Goal: Task Accomplishment & Management: Use online tool/utility

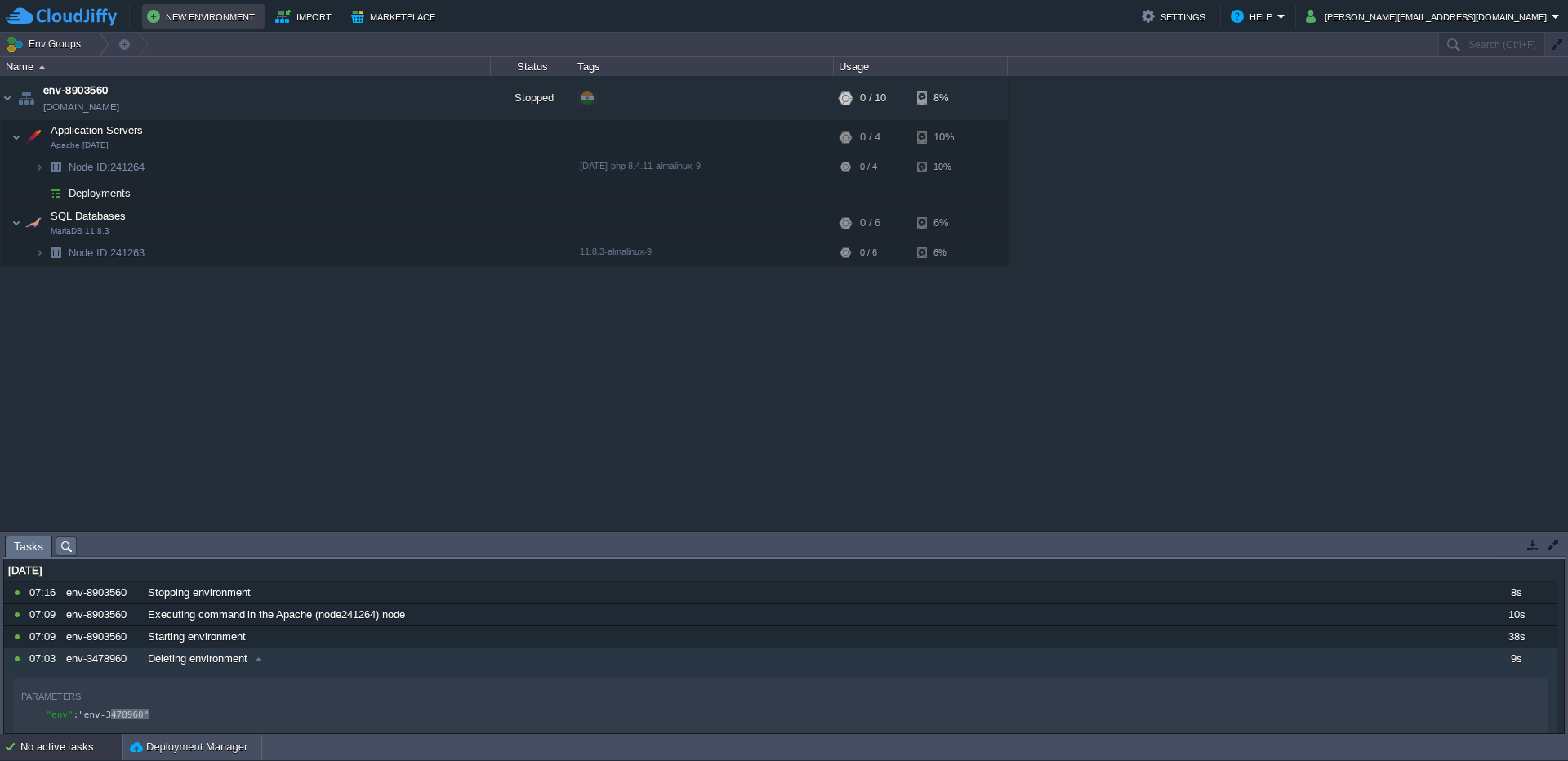
scroll to position [6, 0]
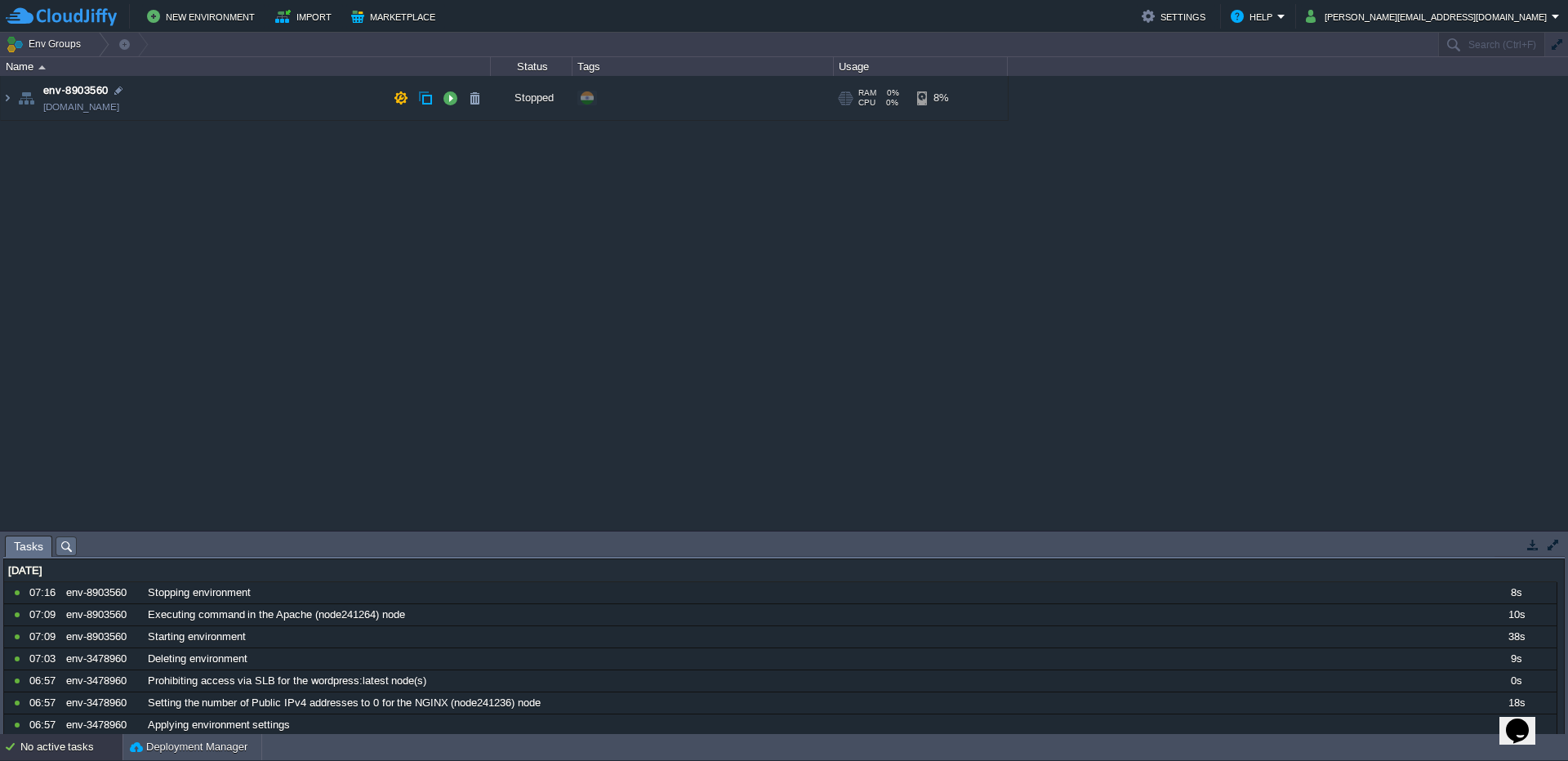
click at [243, 97] on td "env-8903560 [DOMAIN_NAME]" at bounding box center [246, 98] width 490 height 45
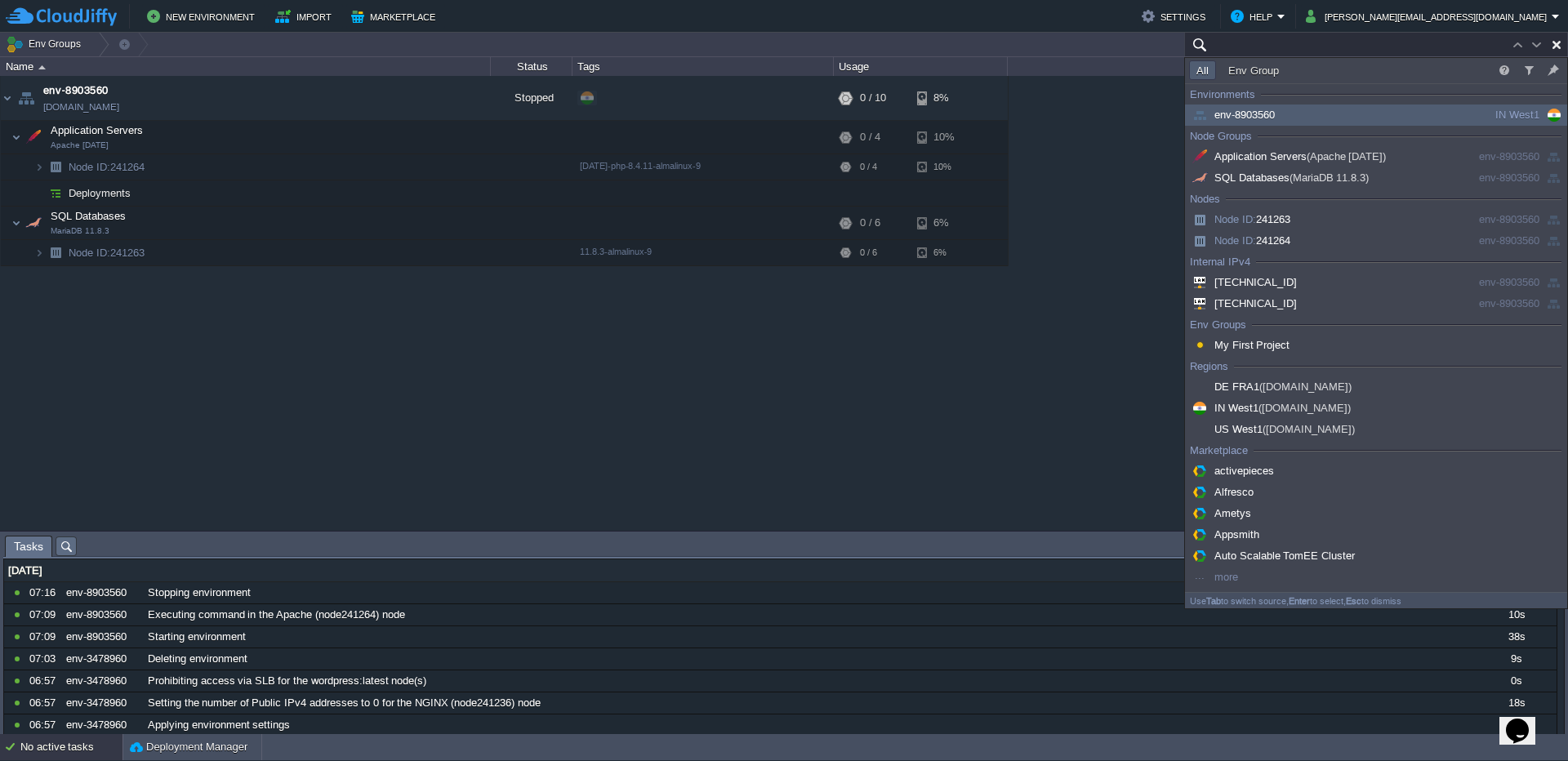
paste input "prlctl backup-list $(vzlist -Ho uuid 241469)"
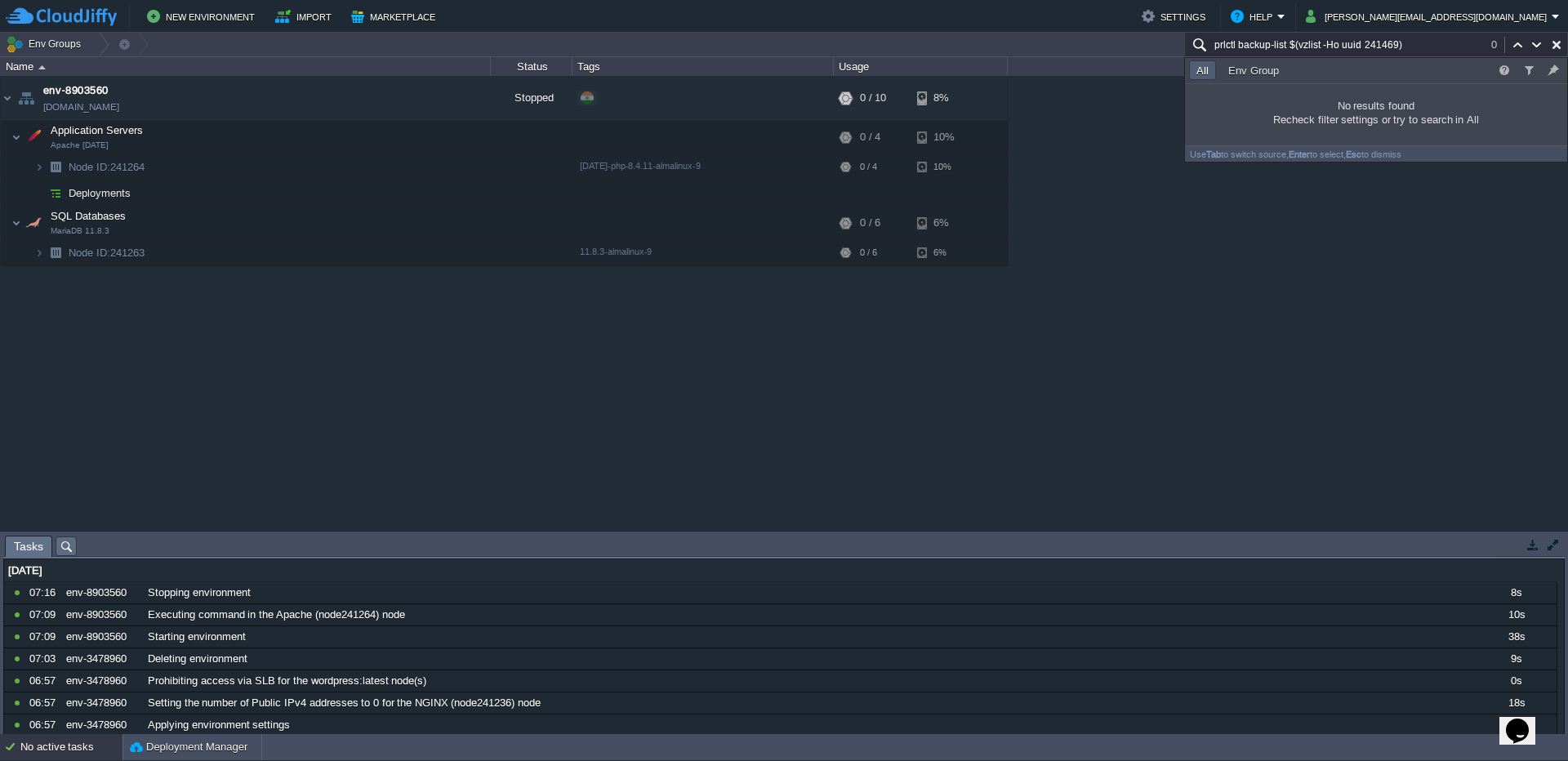
click at [1395, 50] on input "prlctl backup-list $(vzlist -Ho uuid 241469)" at bounding box center [1375, 44] width 384 height 23
paste input "241264"
type input "prlctl backup-list $(vzlist -Ho uuid 241264)"
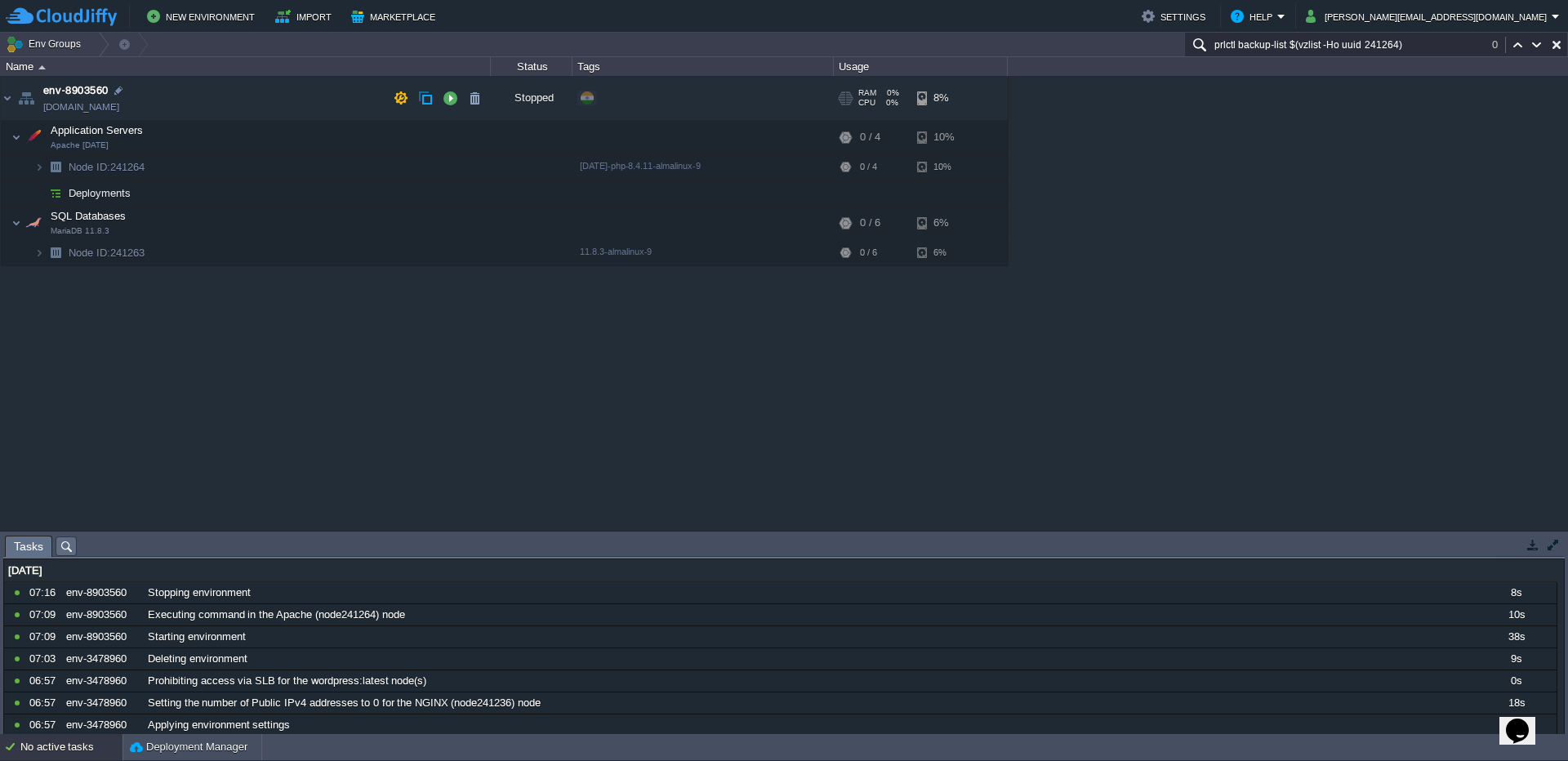
click at [267, 87] on td "env-8903560 [DOMAIN_NAME]" at bounding box center [246, 98] width 490 height 45
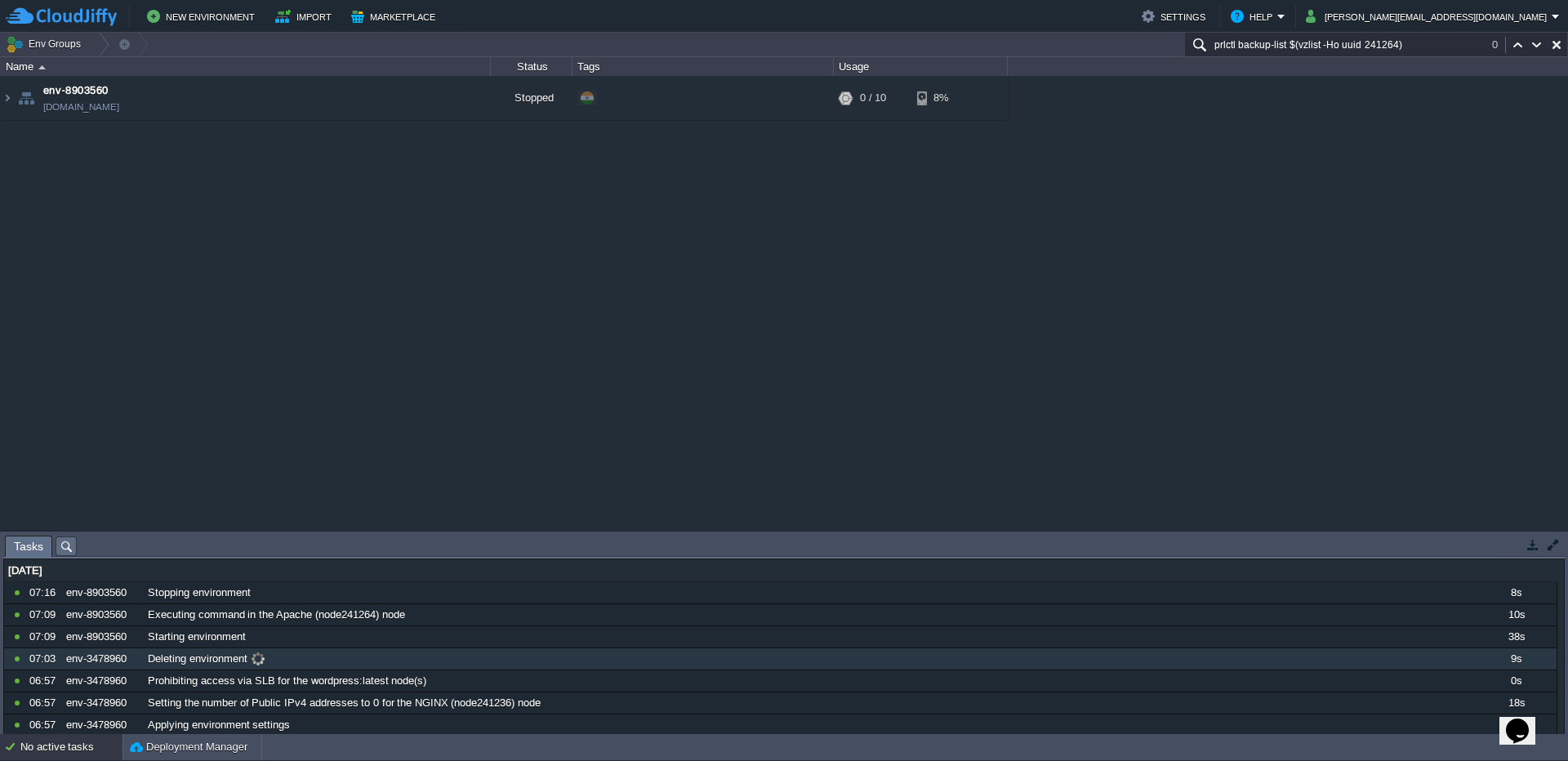
click at [231, 666] on span "Deleting environment" at bounding box center [197, 659] width 100 height 15
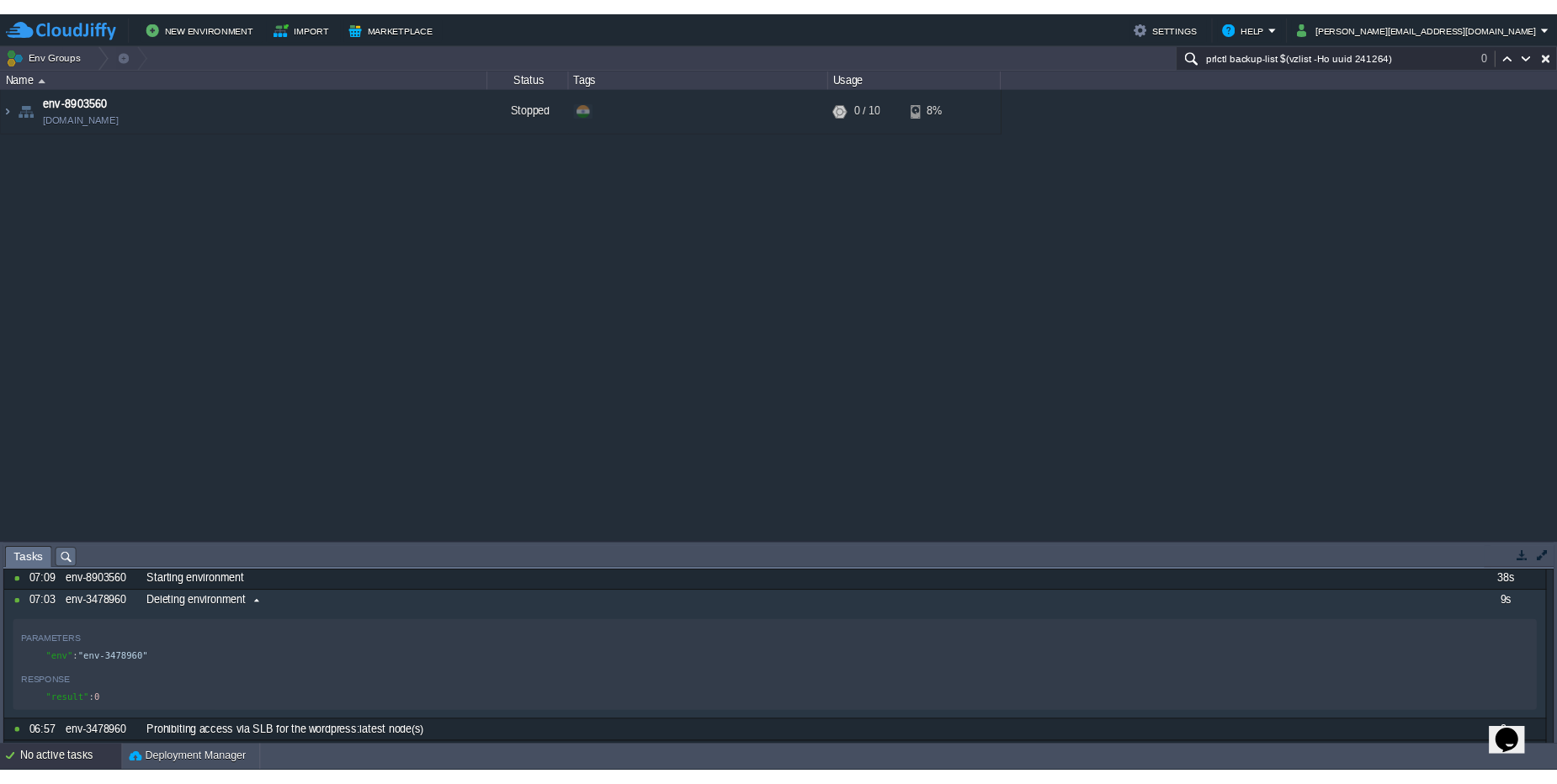
scroll to position [6, 0]
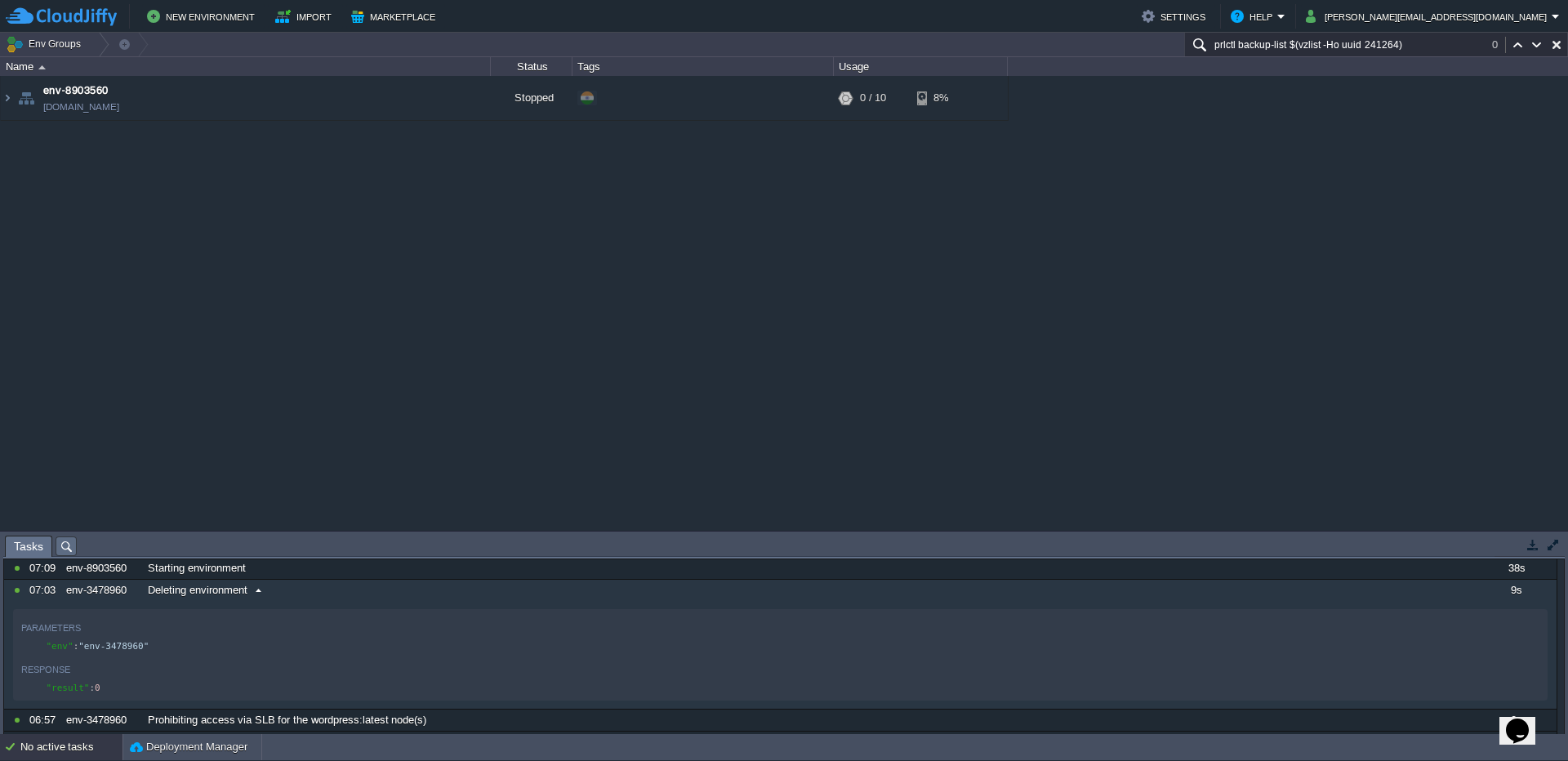
drag, startPoint x: 87, startPoint y: 653, endPoint x: 97, endPoint y: 653, distance: 10.0
click at [97, 653] on div "xxxxxxxxxx "env" : "env-3478960"" at bounding box center [784, 646] width 1524 height 20
type textarea "env-3478960"
drag, startPoint x: 150, startPoint y: 644, endPoint x: 89, endPoint y: 644, distance: 61.0
paste input "env-3478960"
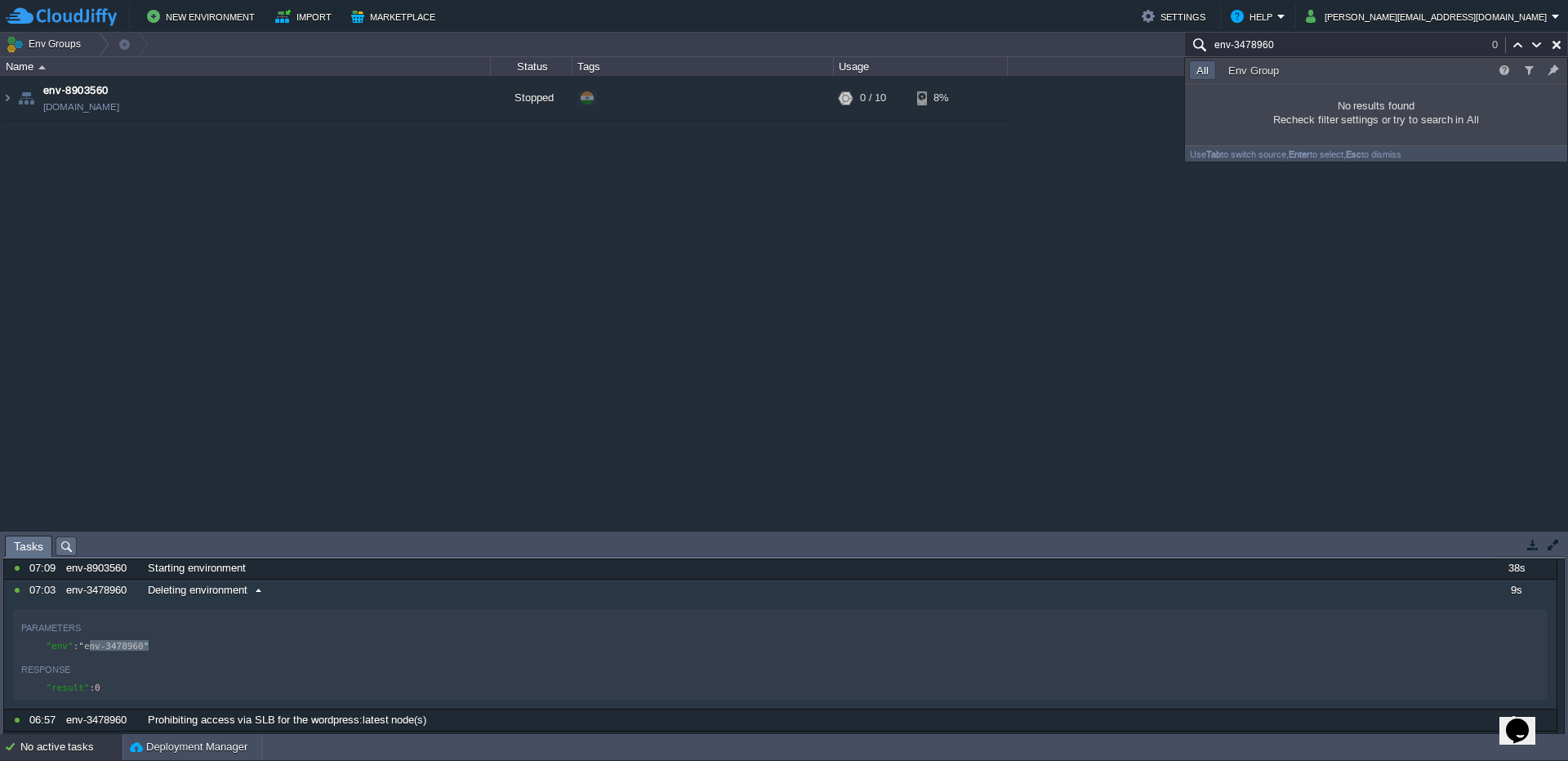
type input "env-3478960"
type textarea ""env": "env-3478960""
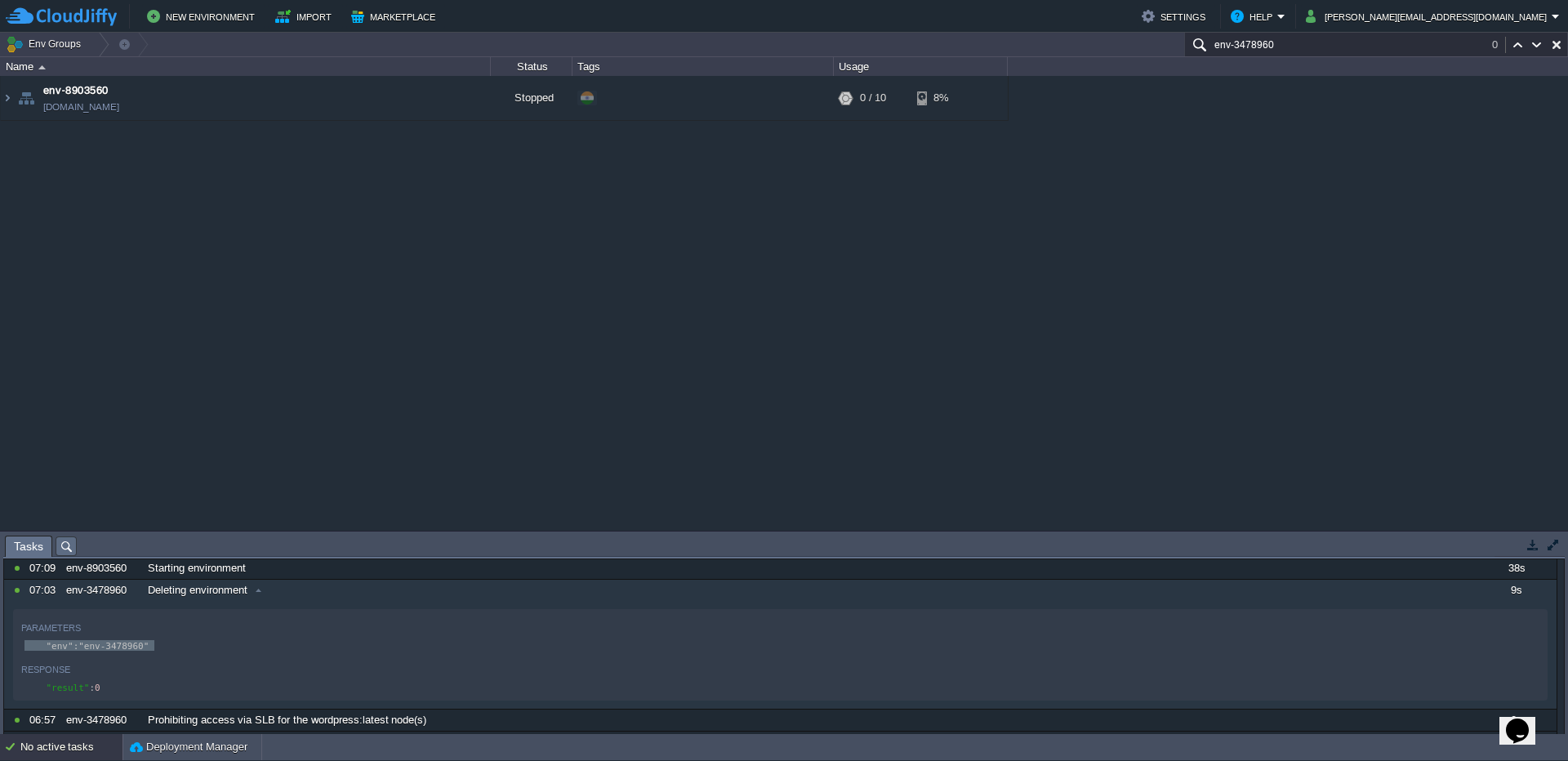
click at [1291, 51] on input "env-3478960" at bounding box center [1375, 44] width 384 height 23
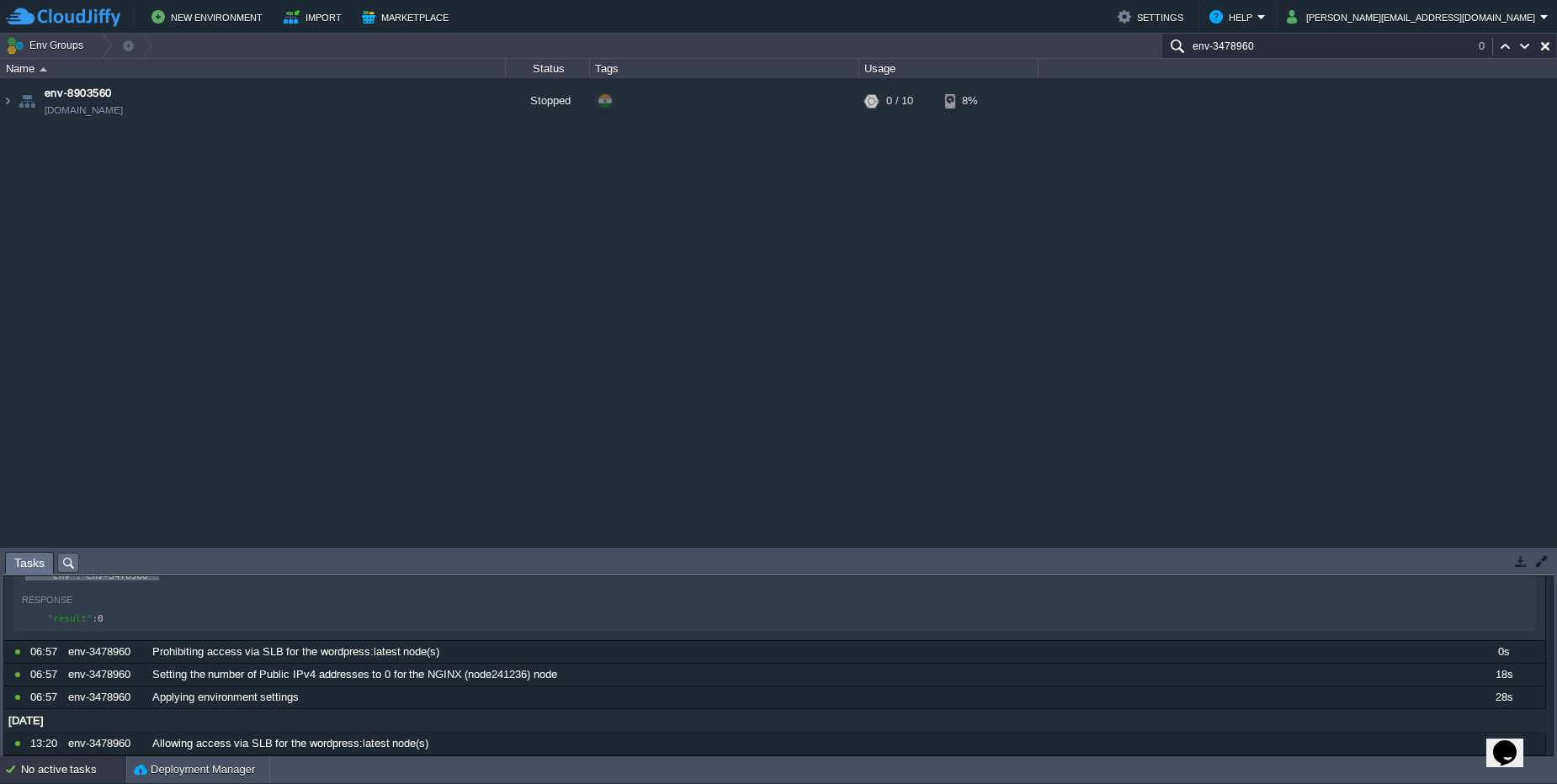
scroll to position [71, 0]
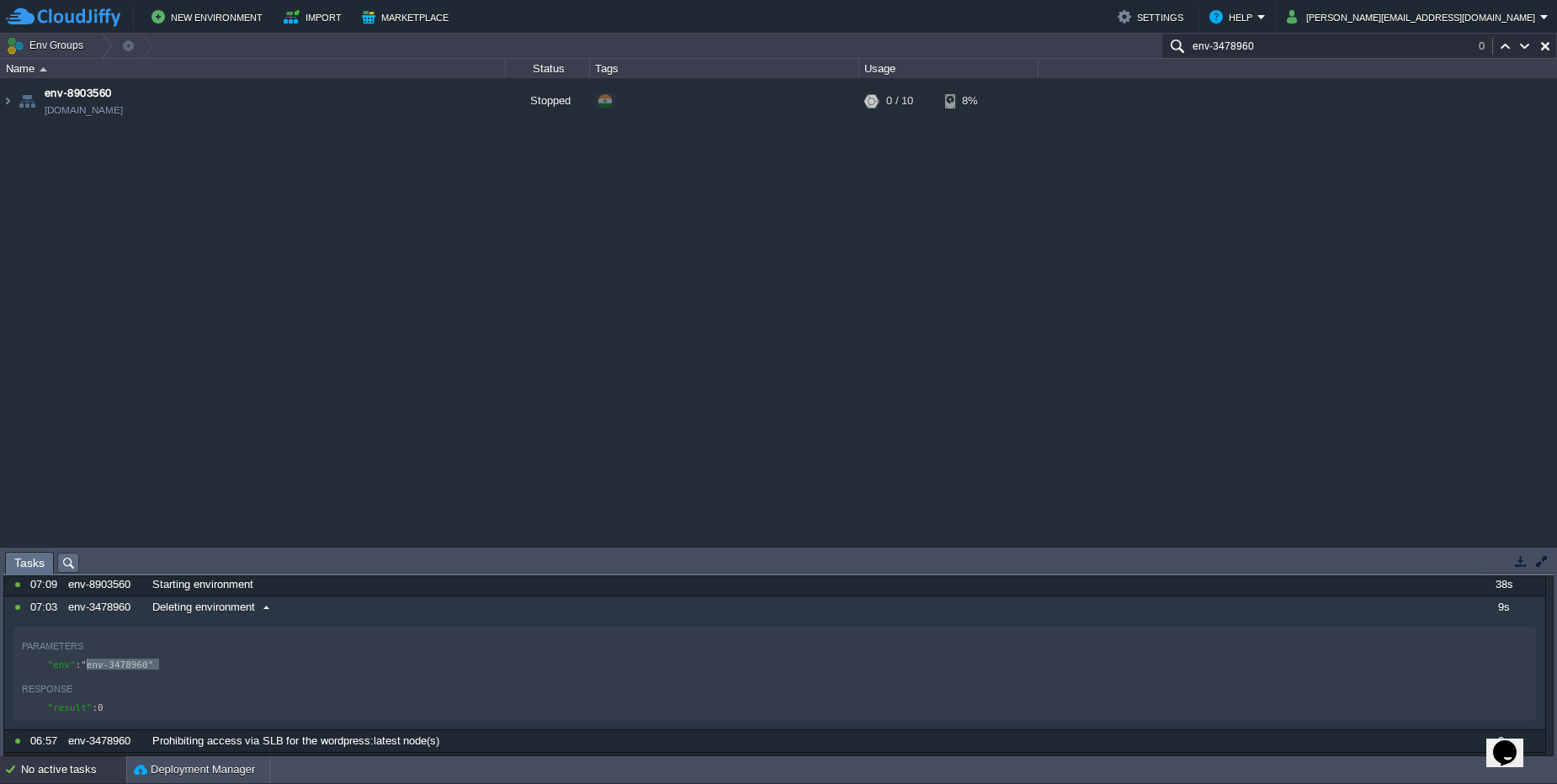
type textarea "env": "env-3478960""
drag, startPoint x: 156, startPoint y: 669, endPoint x: 54, endPoint y: 670, distance: 102.0
click at [190, 14] on button "New Environment" at bounding box center [209, 16] width 117 height 20
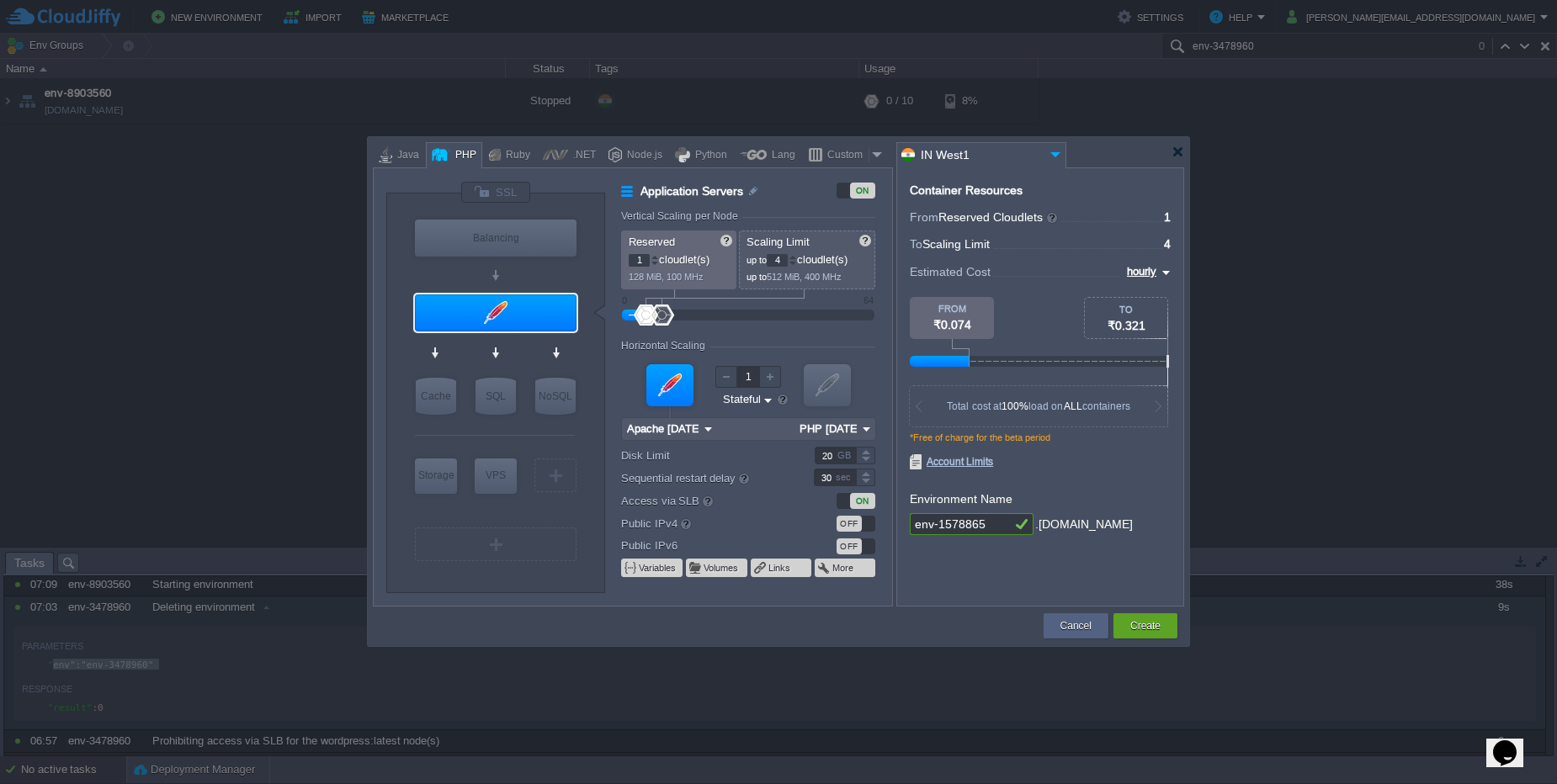
click at [162, 196] on div at bounding box center [778, 392] width 1557 height 784
click at [1059, 628] on div "Cancel" at bounding box center [1075, 626] width 40 height 25
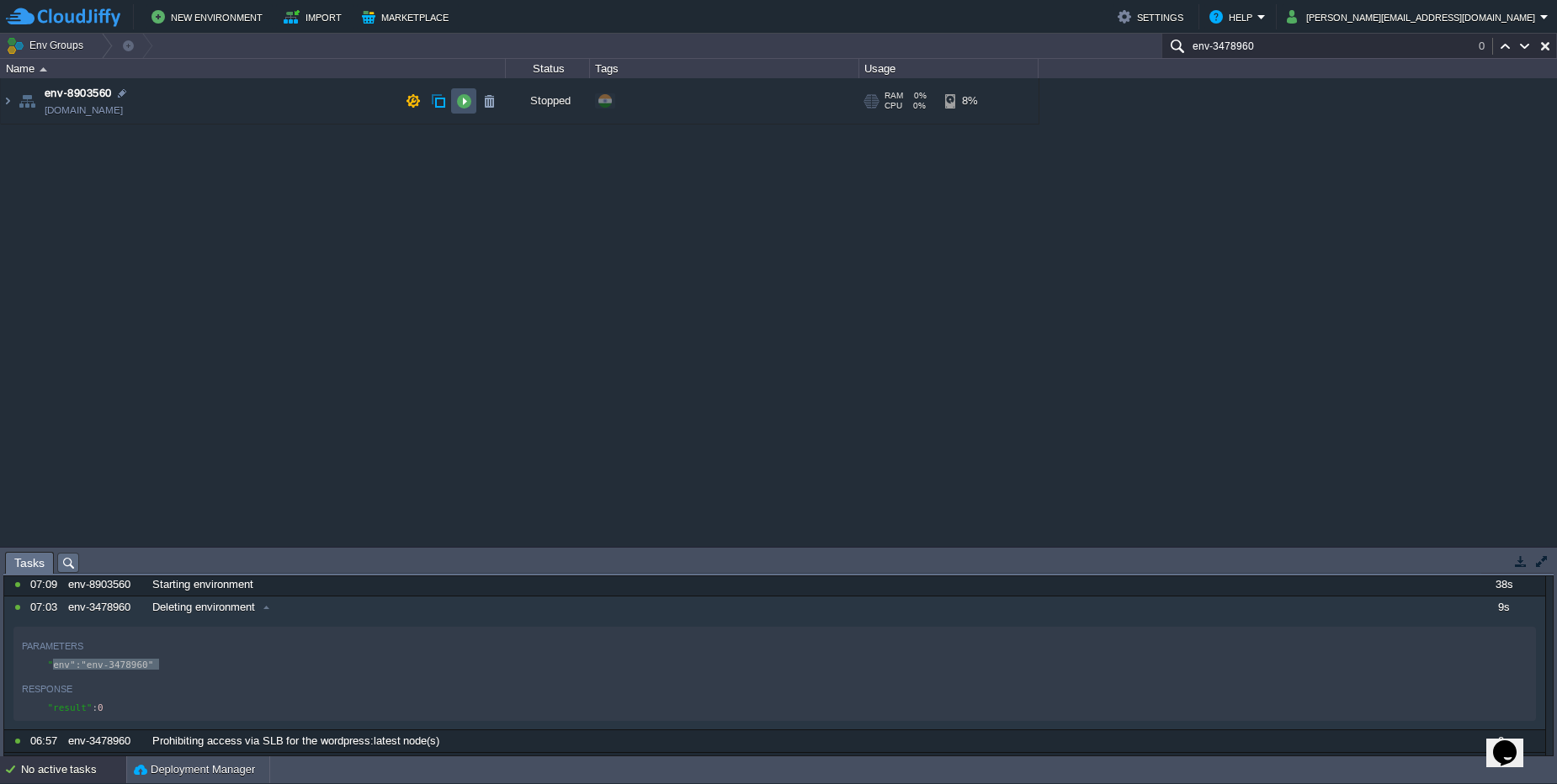
click at [465, 106] on button "button" at bounding box center [463, 101] width 15 height 15
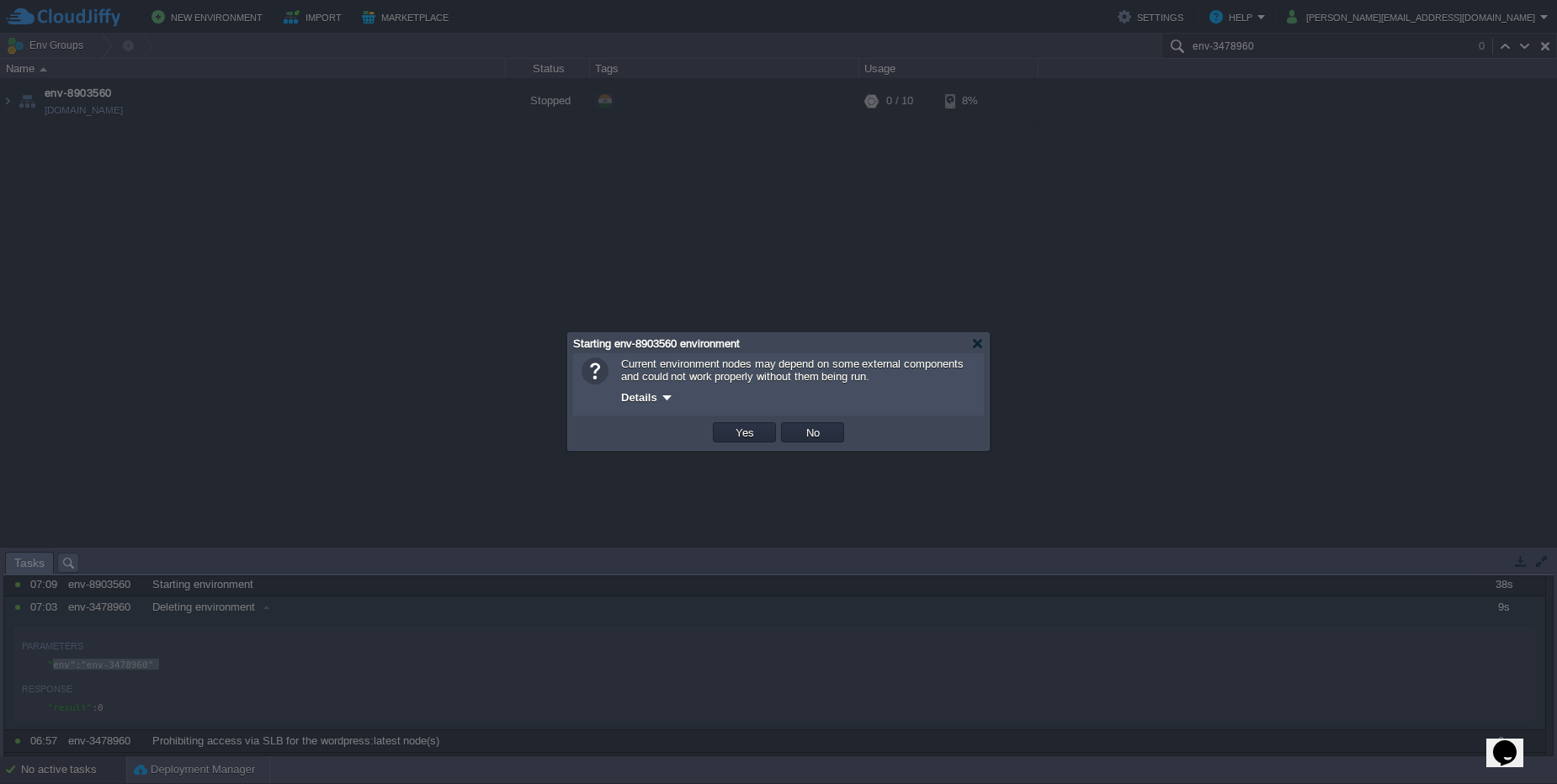
click at [726, 442] on td "Yes" at bounding box center [744, 432] width 68 height 25
click at [727, 437] on td "Yes" at bounding box center [745, 431] width 64 height 20
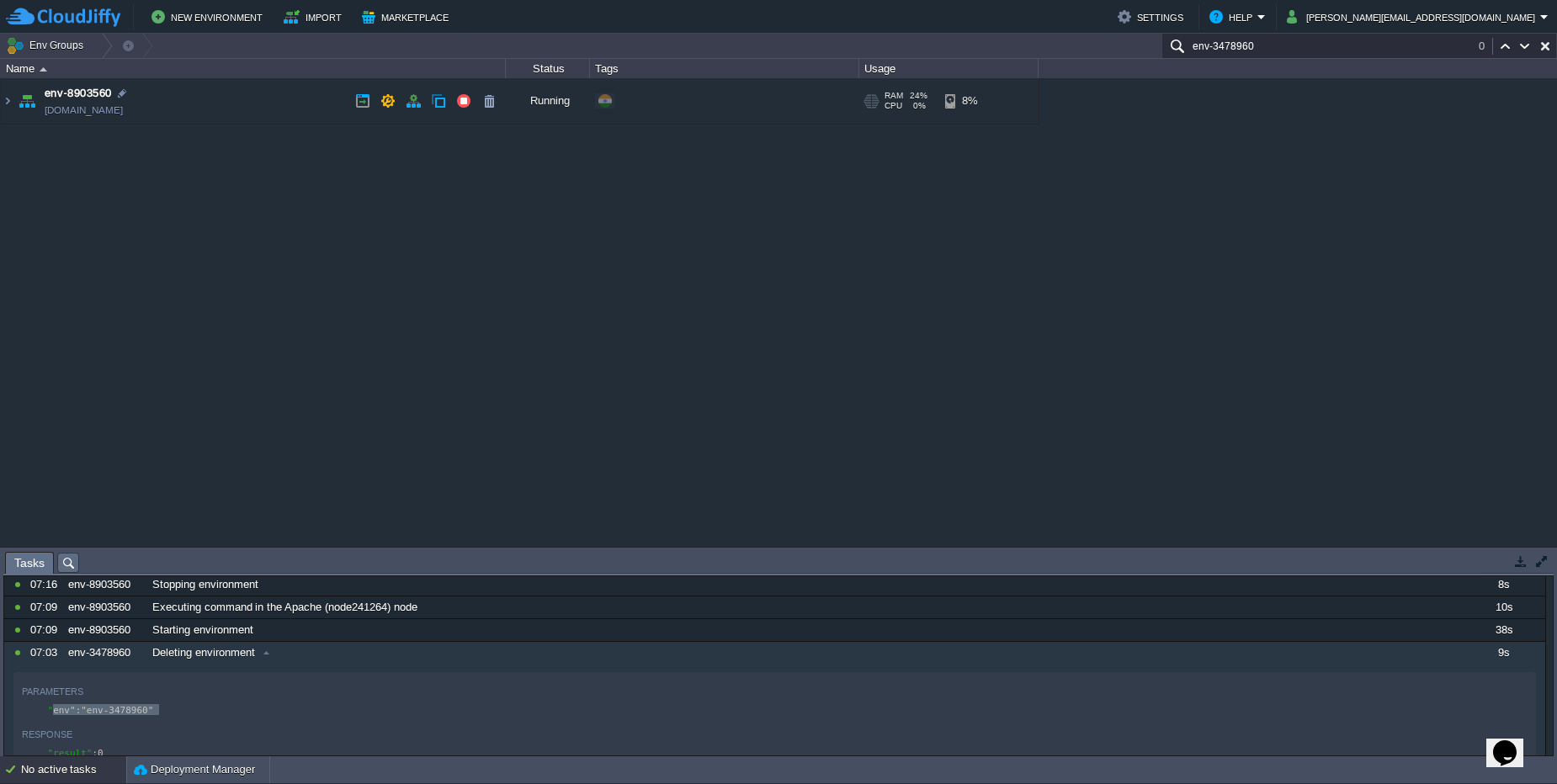
click at [214, 109] on td "env-8903560 [DOMAIN_NAME]" at bounding box center [253, 101] width 505 height 46
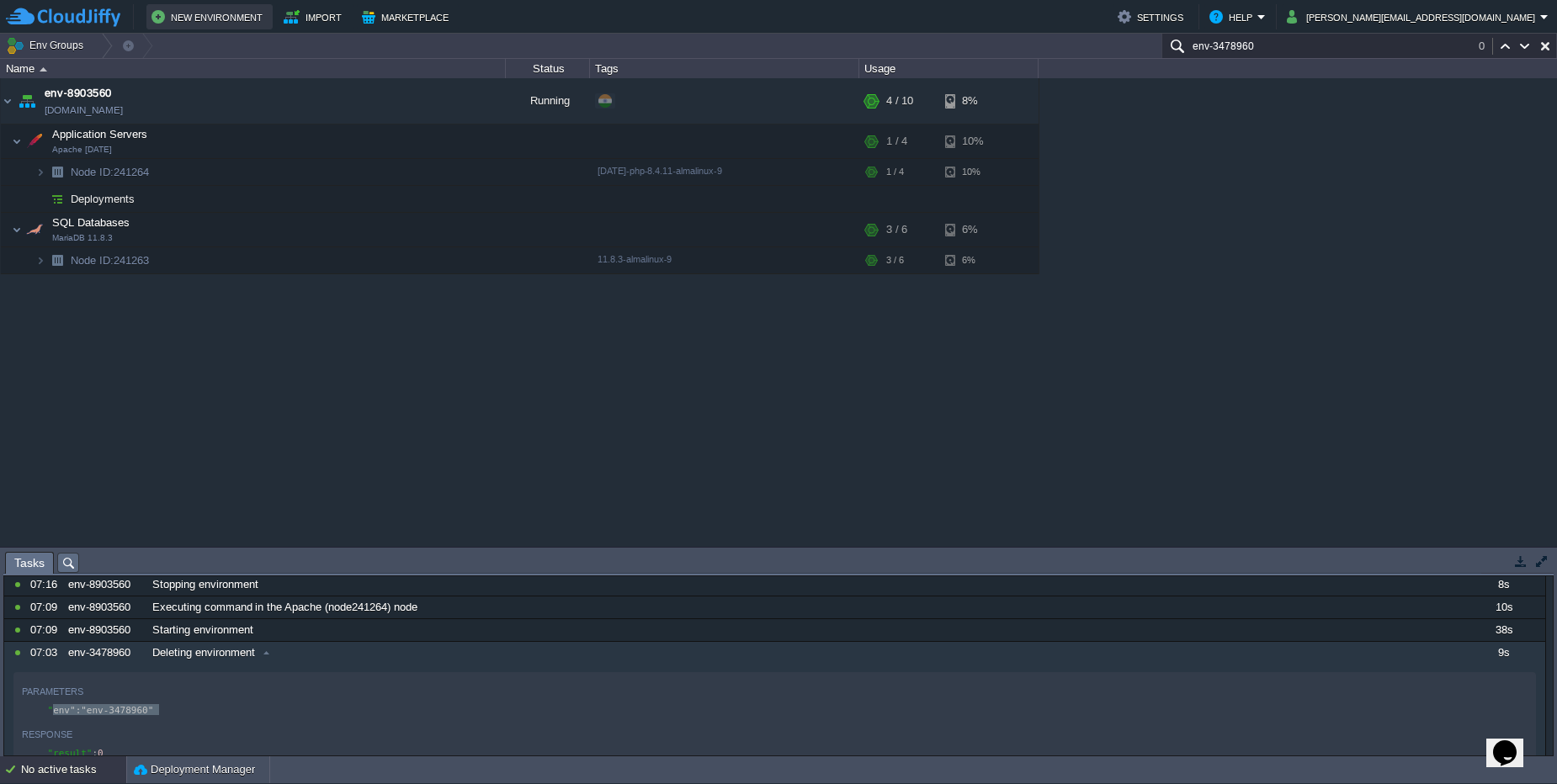
click at [209, 21] on button "New Environment" at bounding box center [209, 16] width 117 height 20
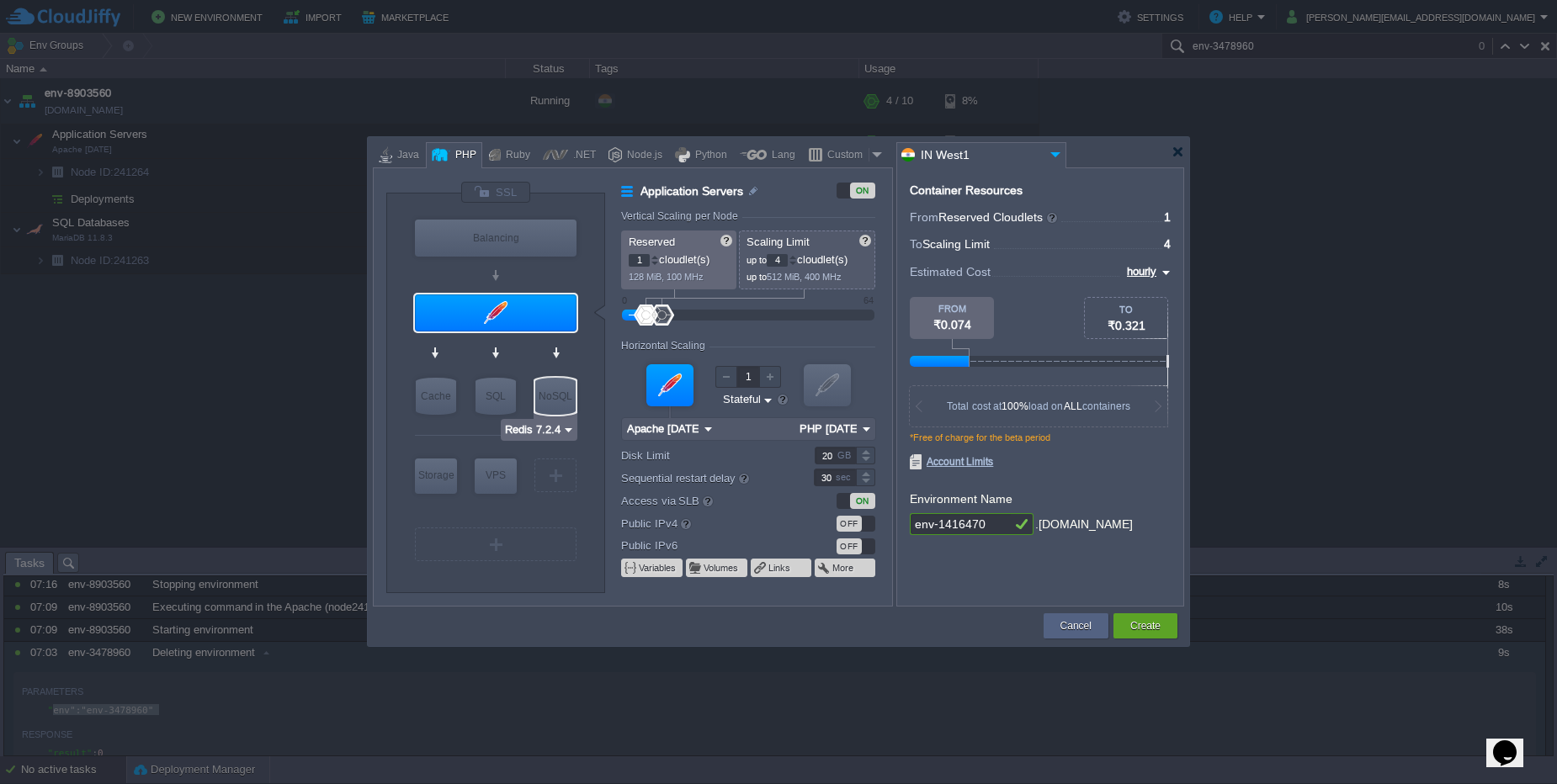
type input "MariaDB 12.0.2"
click at [499, 396] on div "SQL" at bounding box center [495, 396] width 40 height 37
type input "SQL Databases"
type input "4"
type input "6"
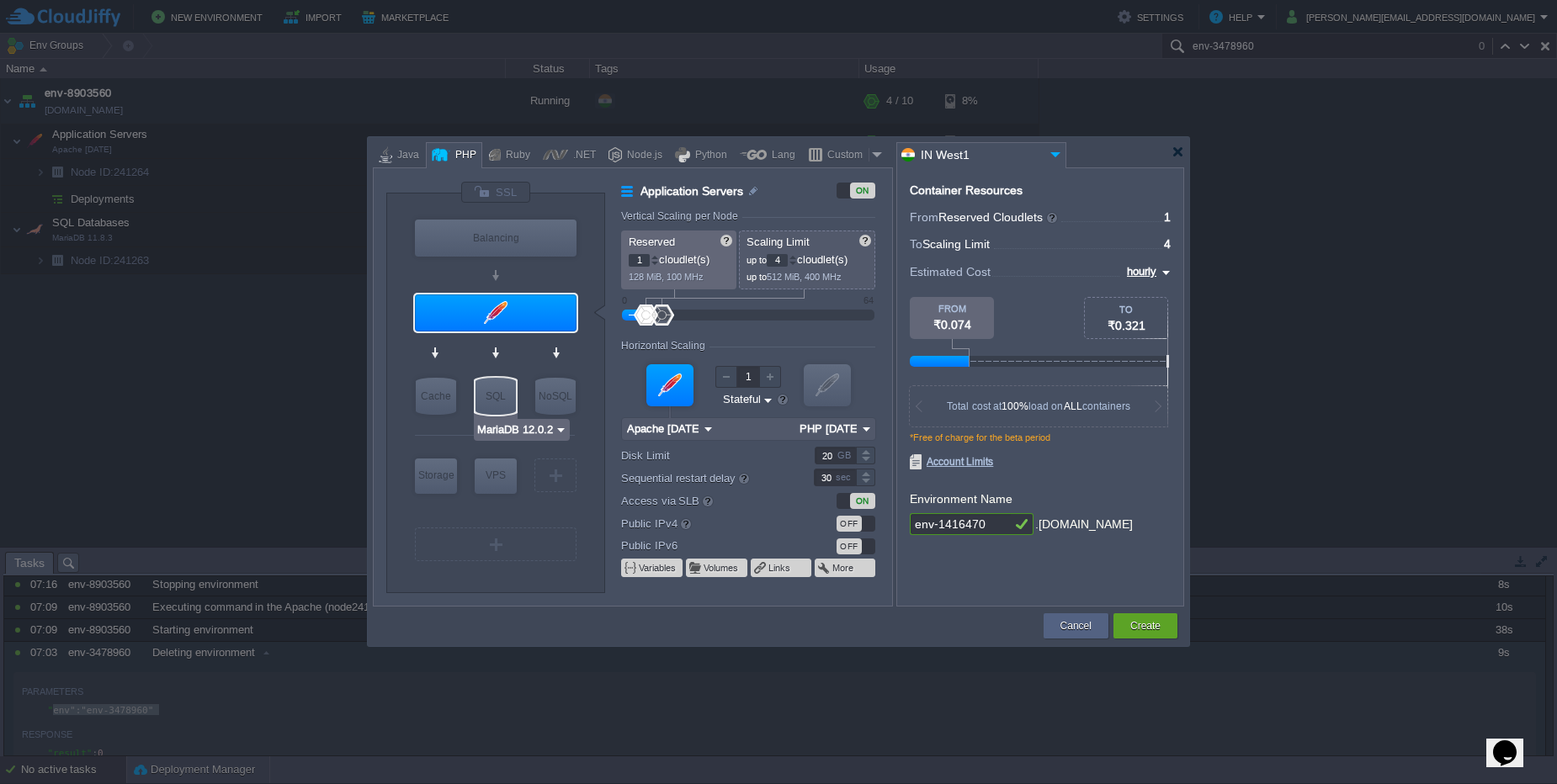
type input "MariaDB 12.0.2"
type input "12.0.2-almalinux-9"
type input "Stateless"
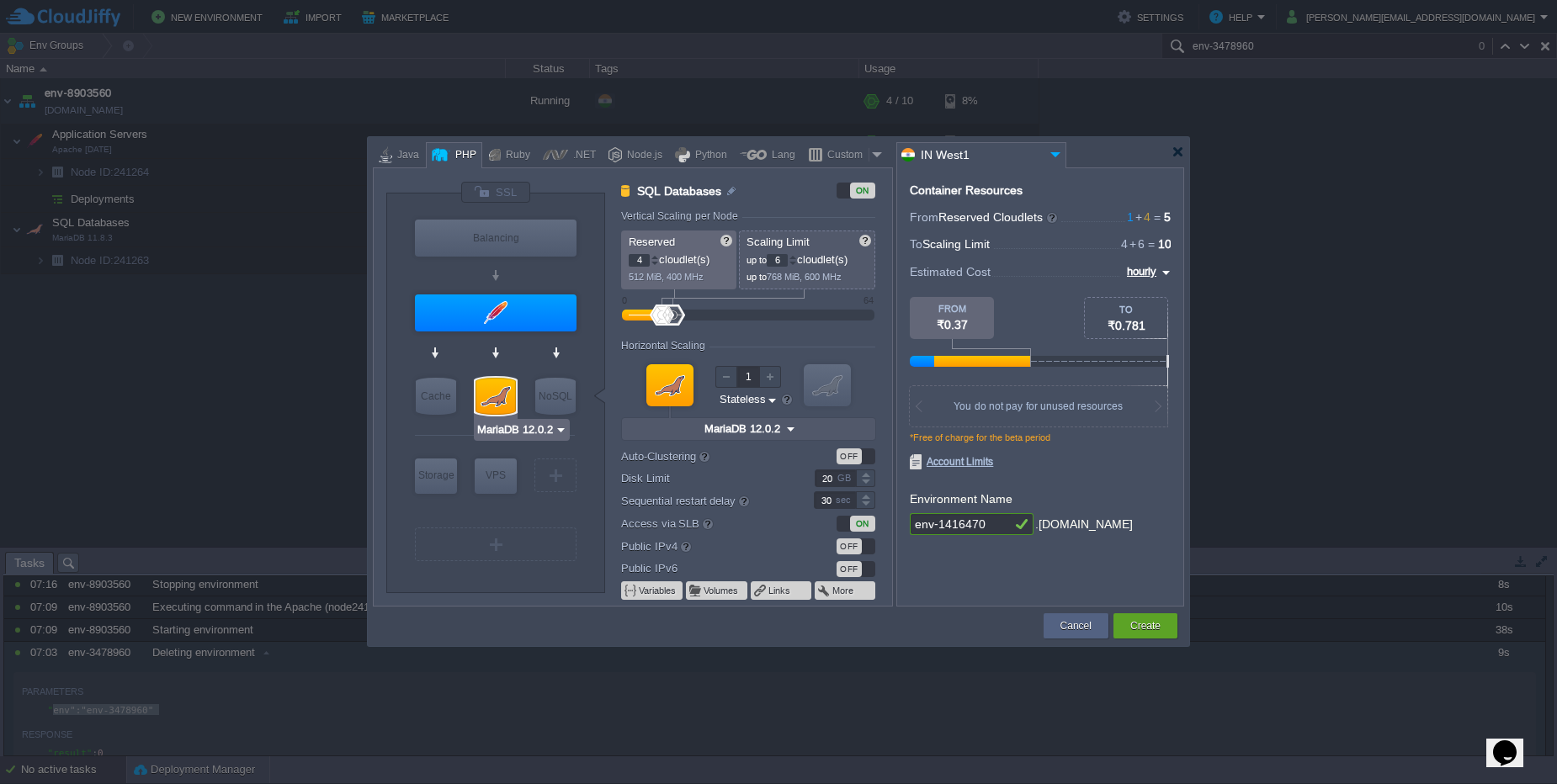
click at [232, 433] on div at bounding box center [778, 392] width 1557 height 784
drag, startPoint x: 726, startPoint y: 148, endPoint x: 1103, endPoint y: 178, distance: 378.2
click at [881, 235] on div "VM Balancing VM Application Servers VM Cache VM SQL VM NoSQL VM Storage VM VPS …" at bounding box center [778, 391] width 821 height 509
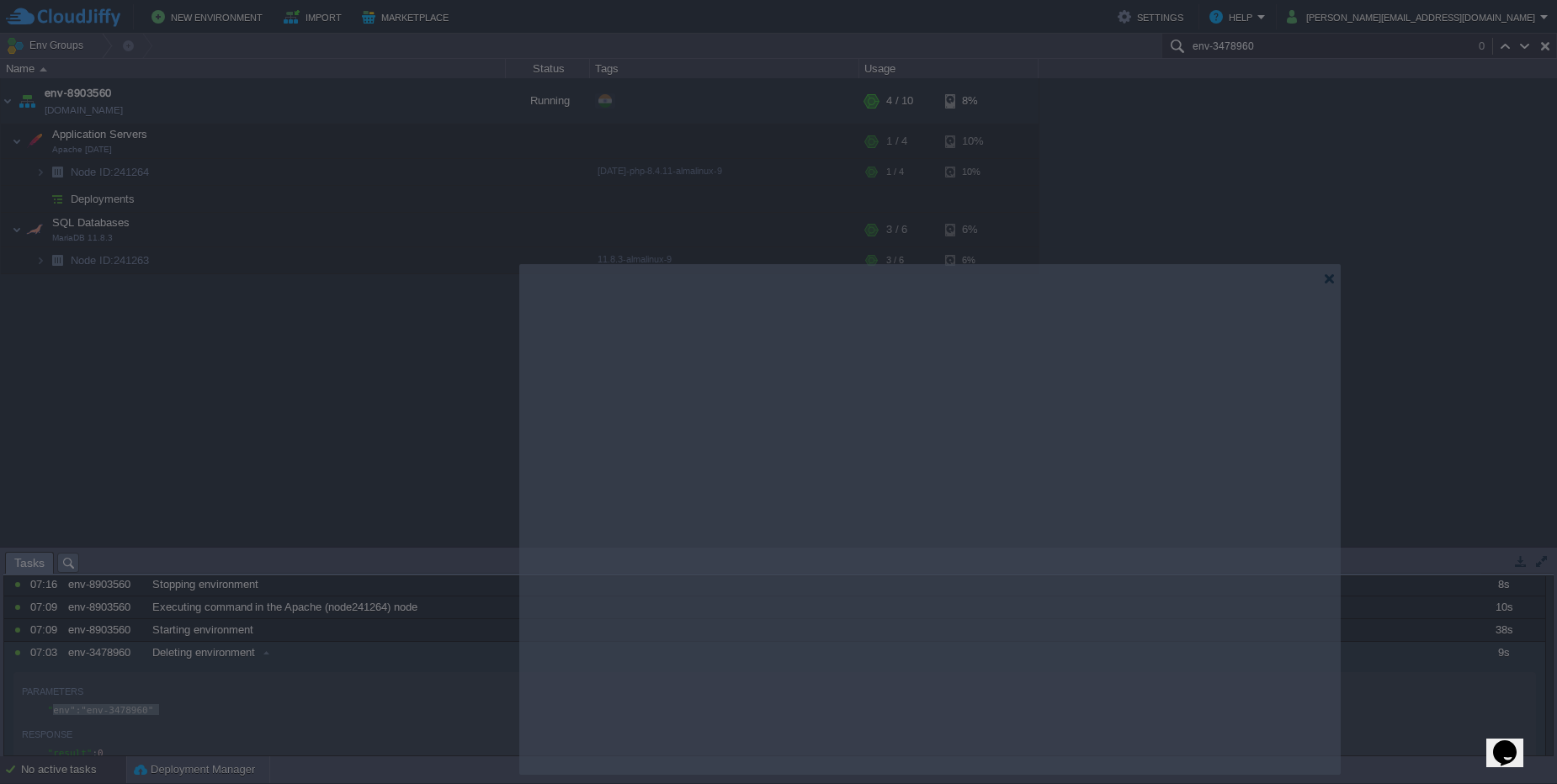
drag, startPoint x: 1137, startPoint y: 150, endPoint x: 1288, endPoint y: 277, distance: 197.3
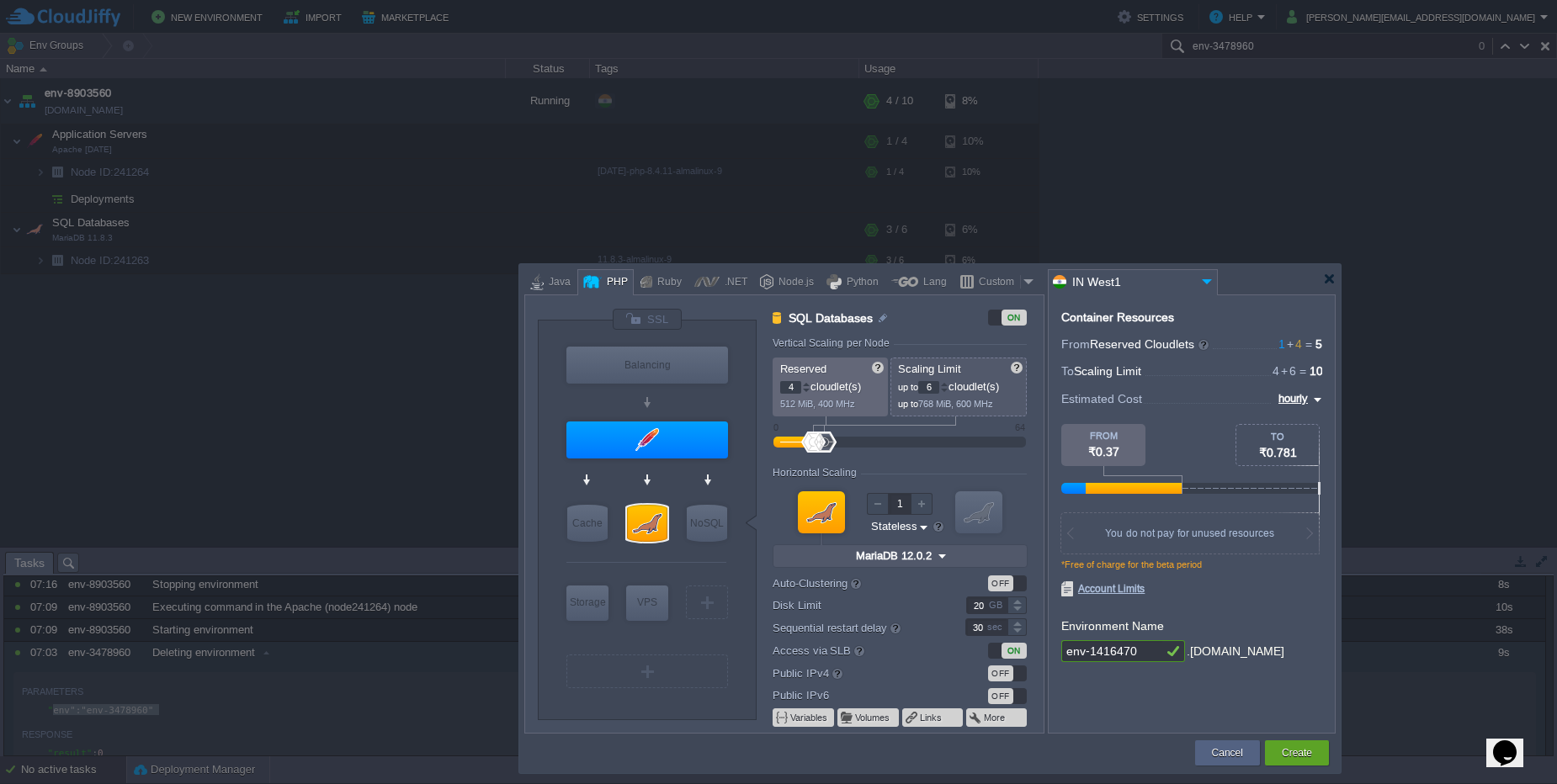
type input "Apache [DATE]"
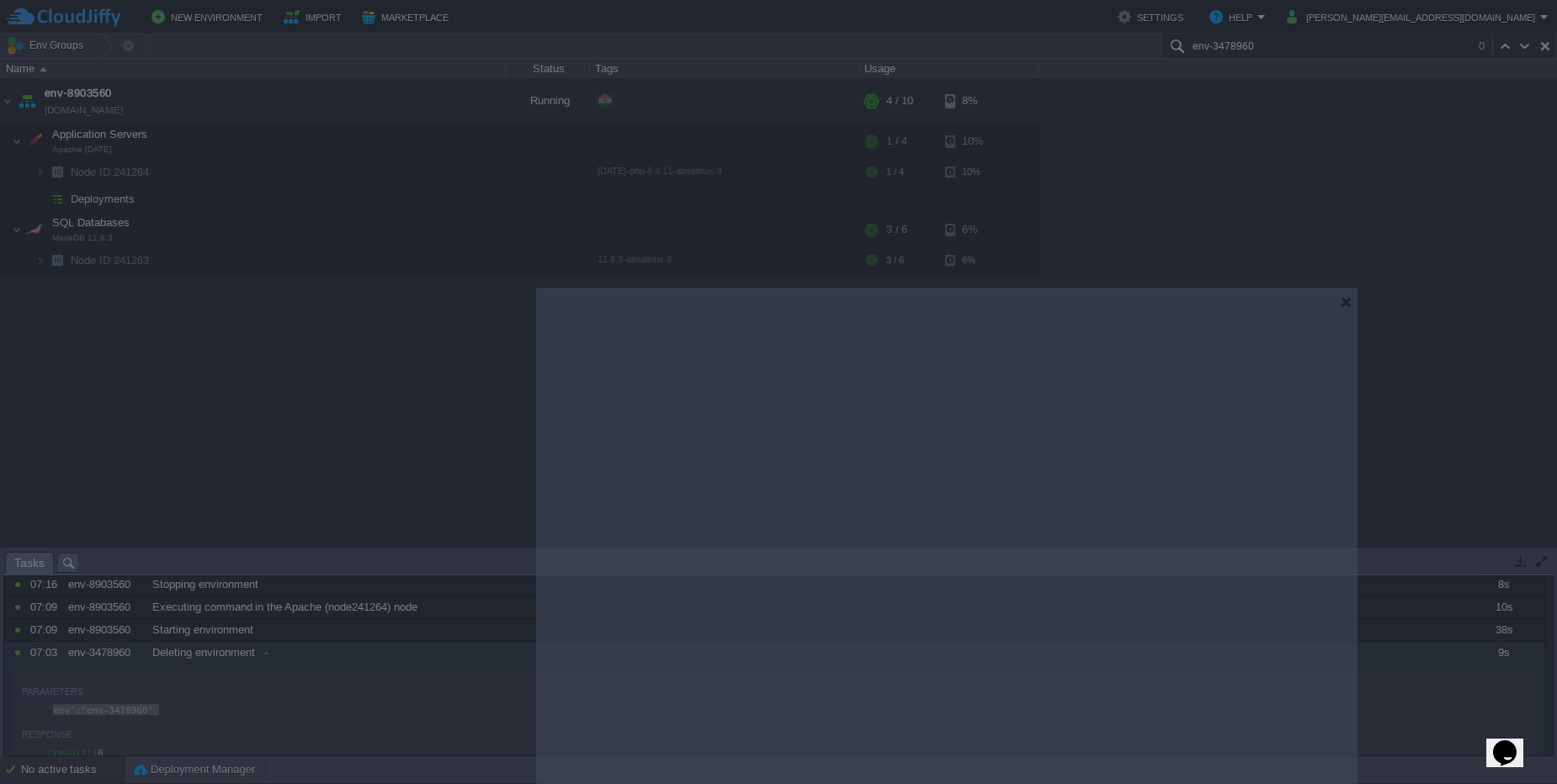
drag, startPoint x: 1251, startPoint y: 284, endPoint x: 1267, endPoint y: 308, distance: 28.8
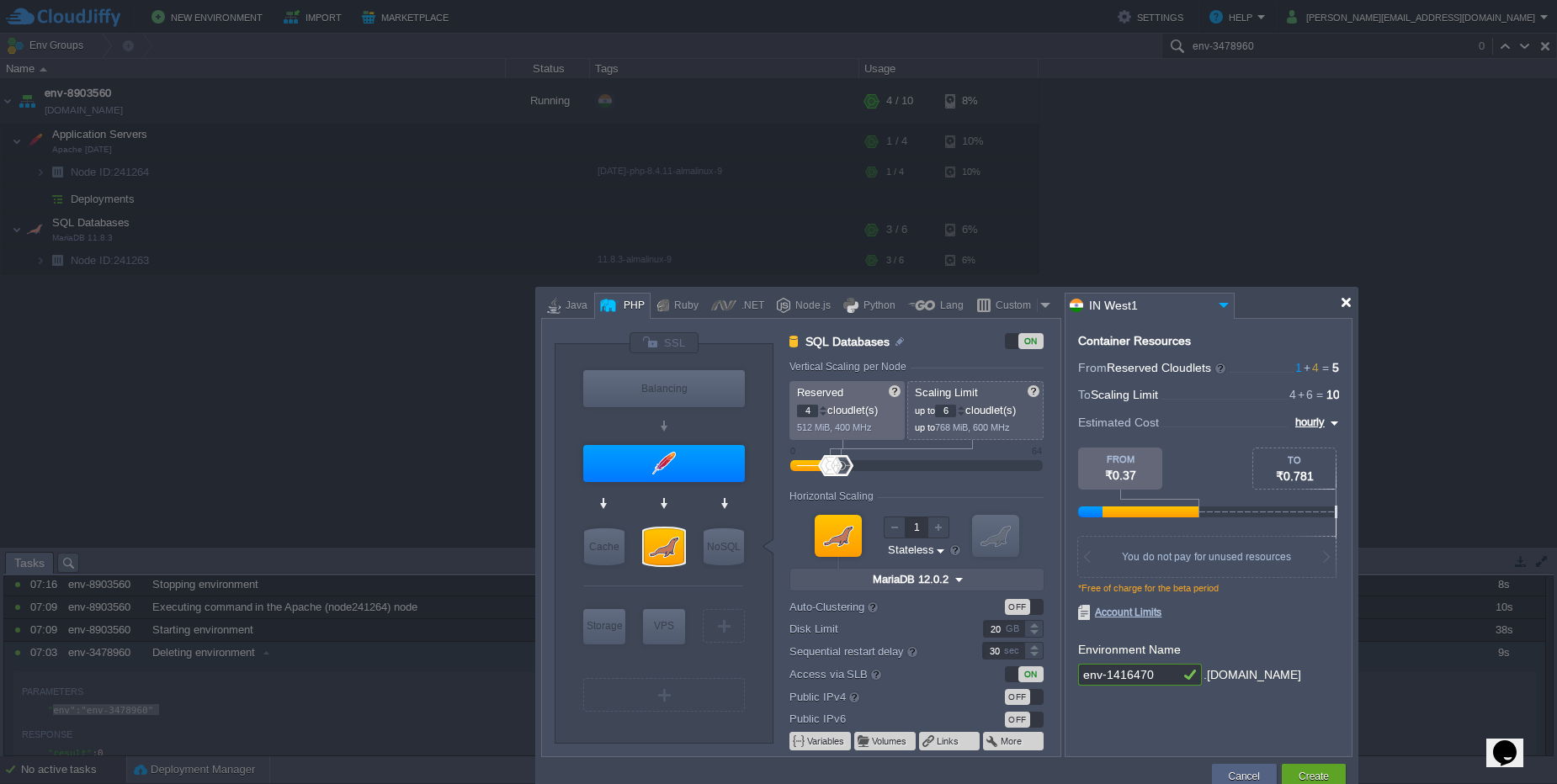
click at [1349, 305] on div at bounding box center [1346, 301] width 13 height 13
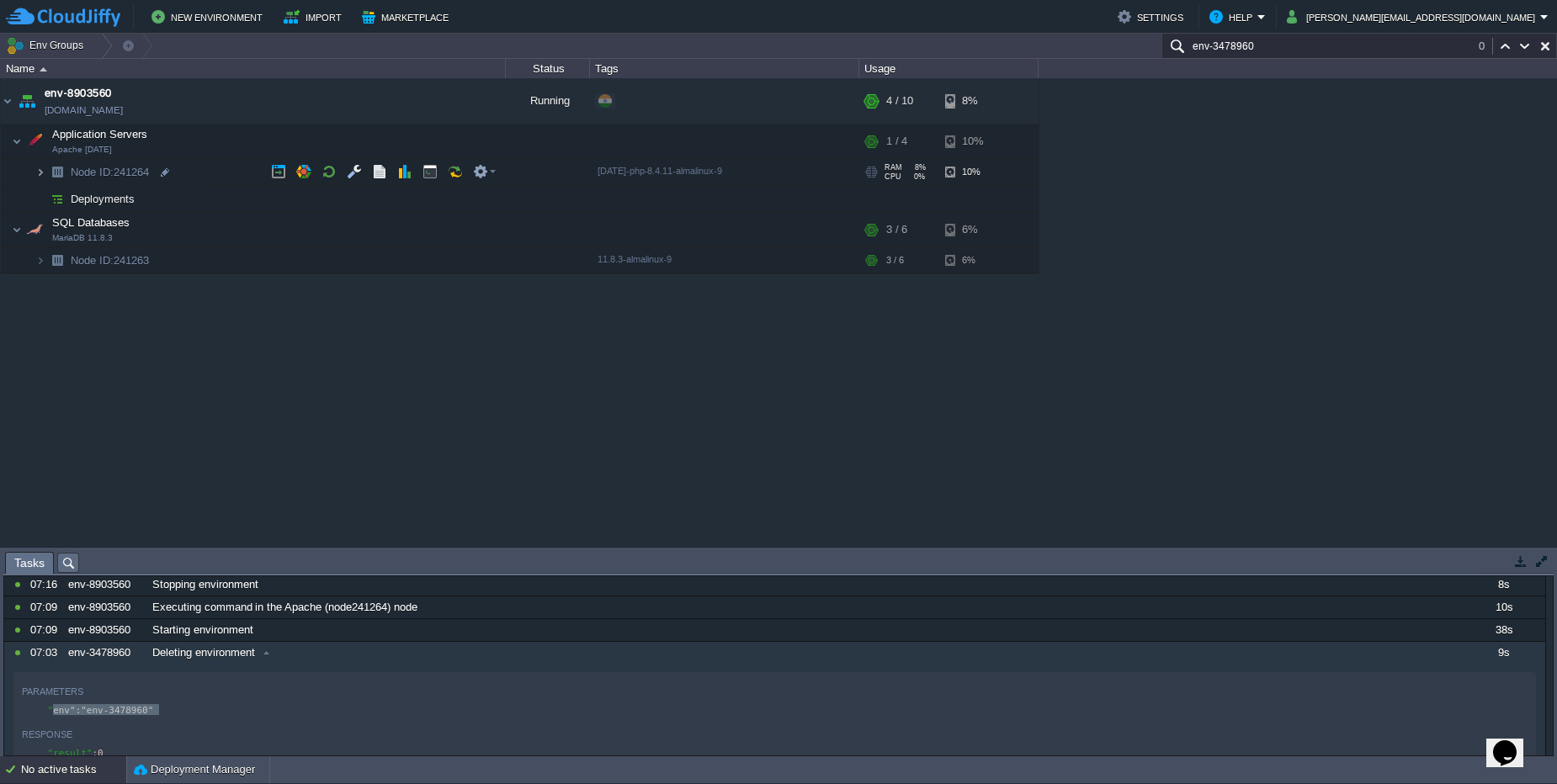
click at [43, 170] on img at bounding box center [40, 171] width 10 height 26
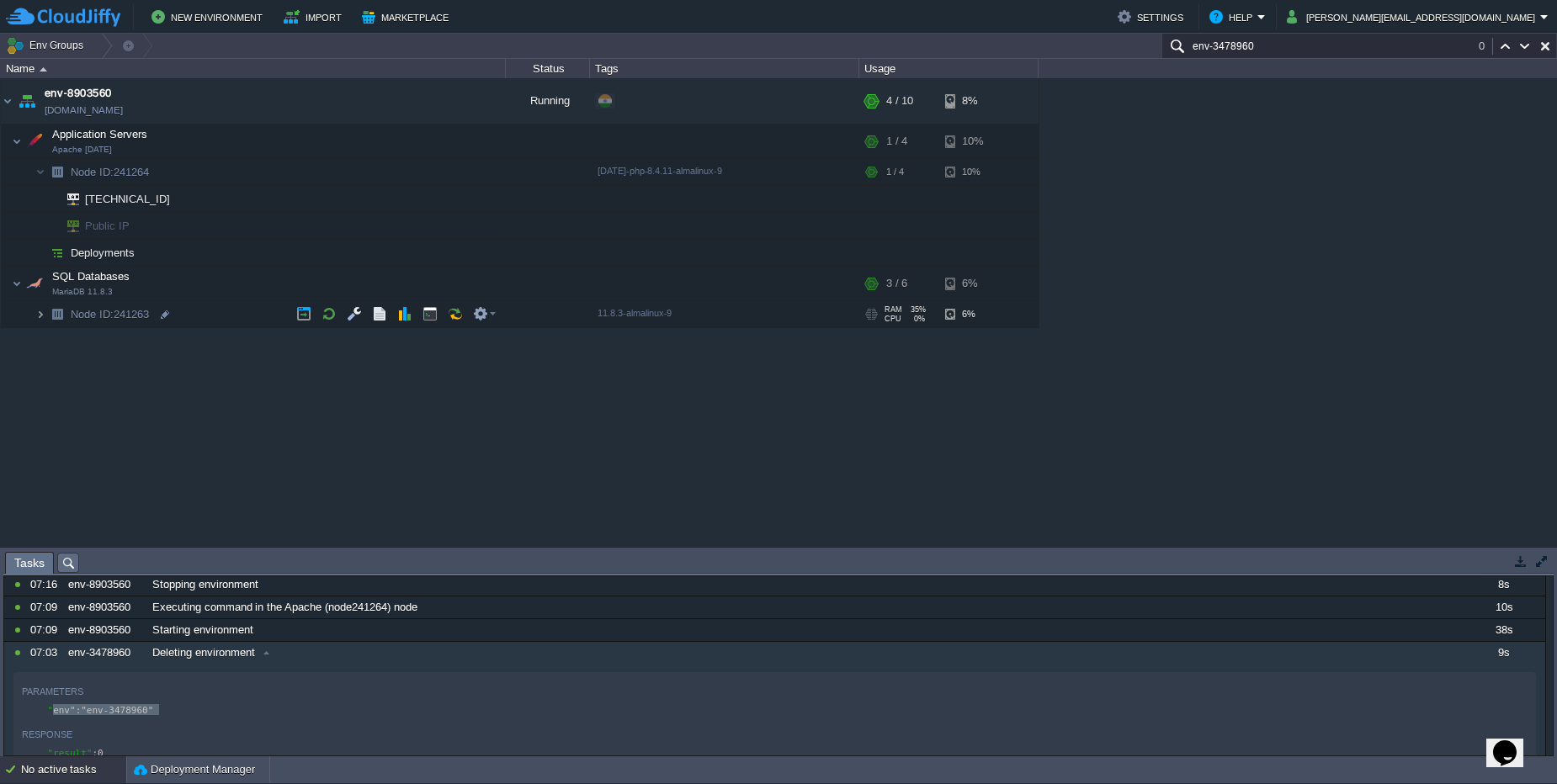
click at [37, 316] on img at bounding box center [40, 314] width 10 height 26
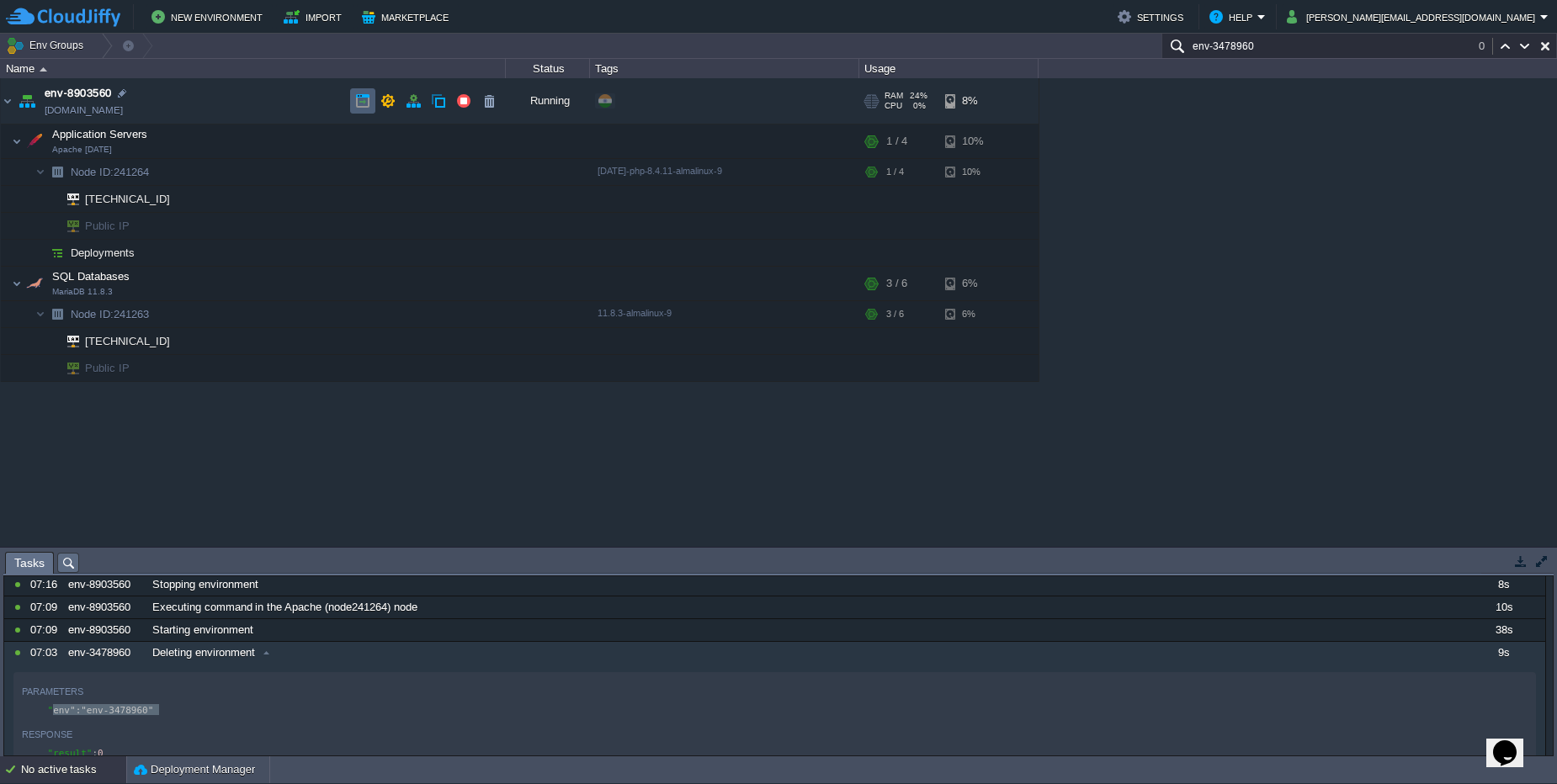
click at [365, 108] on button "button" at bounding box center [363, 101] width 15 height 15
click at [409, 106] on button "button" at bounding box center [413, 101] width 15 height 15
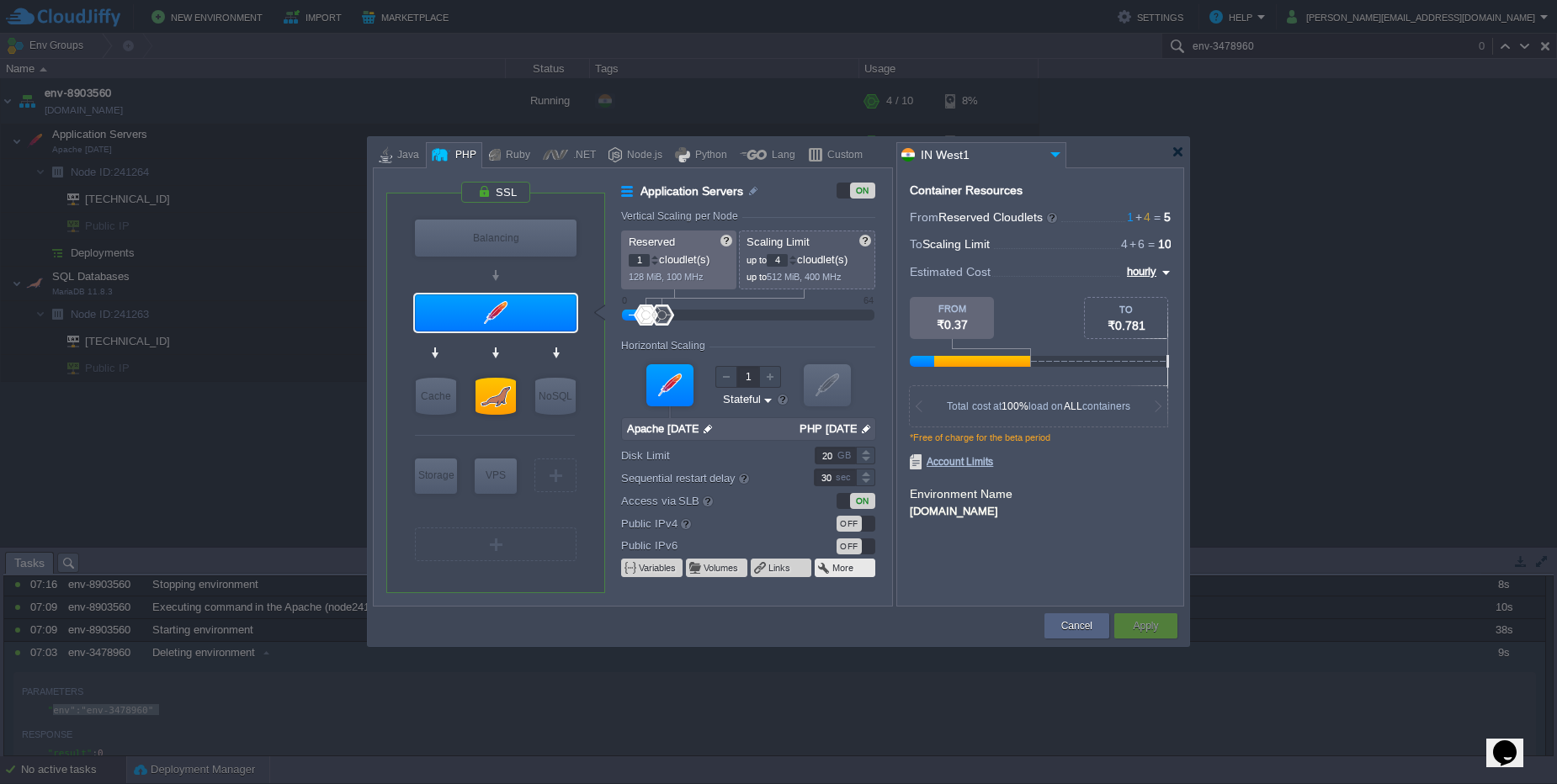
type input "MariaDB 11.8.3"
click at [484, 396] on div at bounding box center [495, 396] width 40 height 37
type input "SQL Databases"
type input "4"
type input "6"
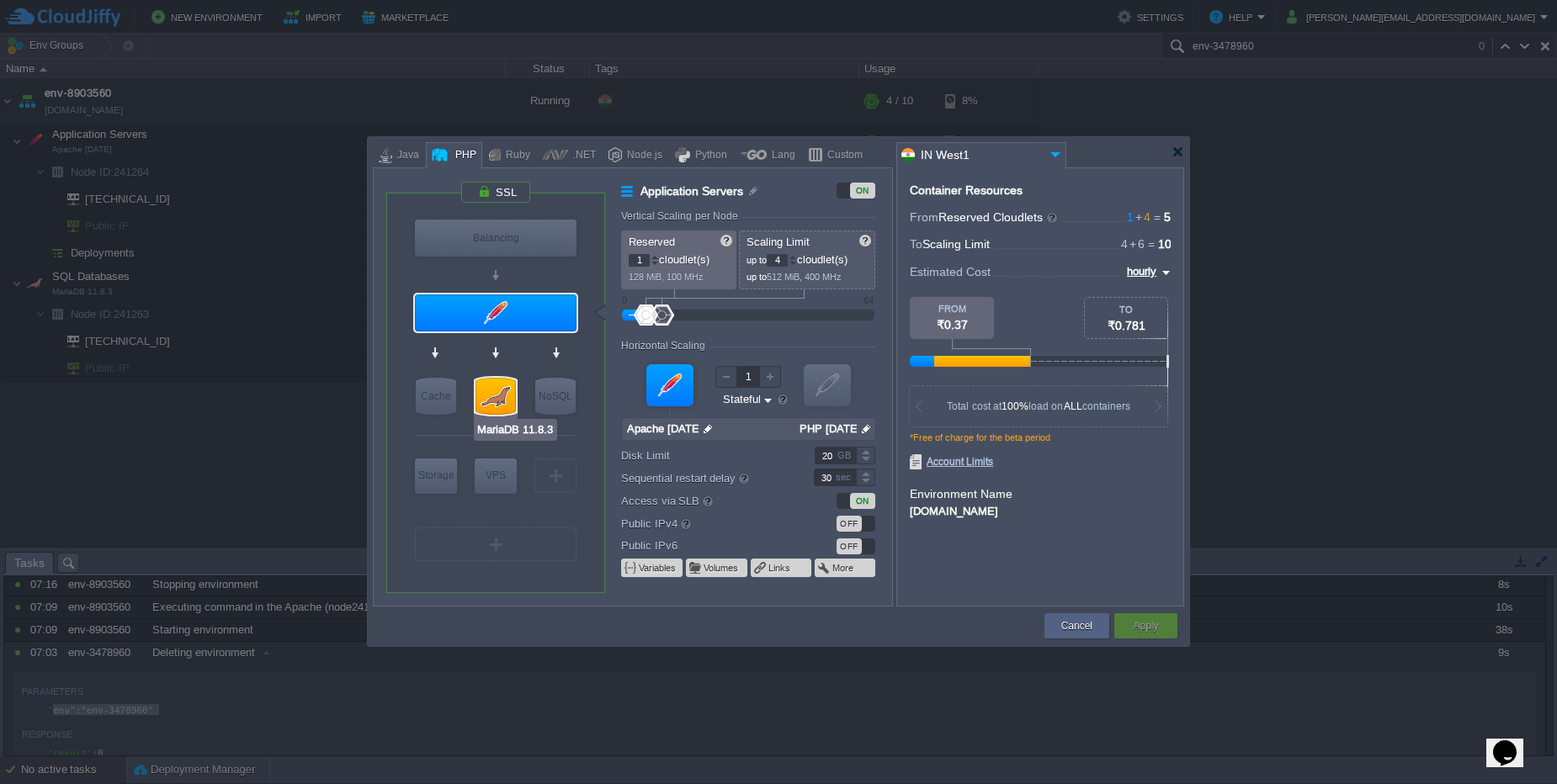
type input "MariaDB 11.8.3"
type input "null"
type input "11.8.3-almalinux-9"
type input "Stateless"
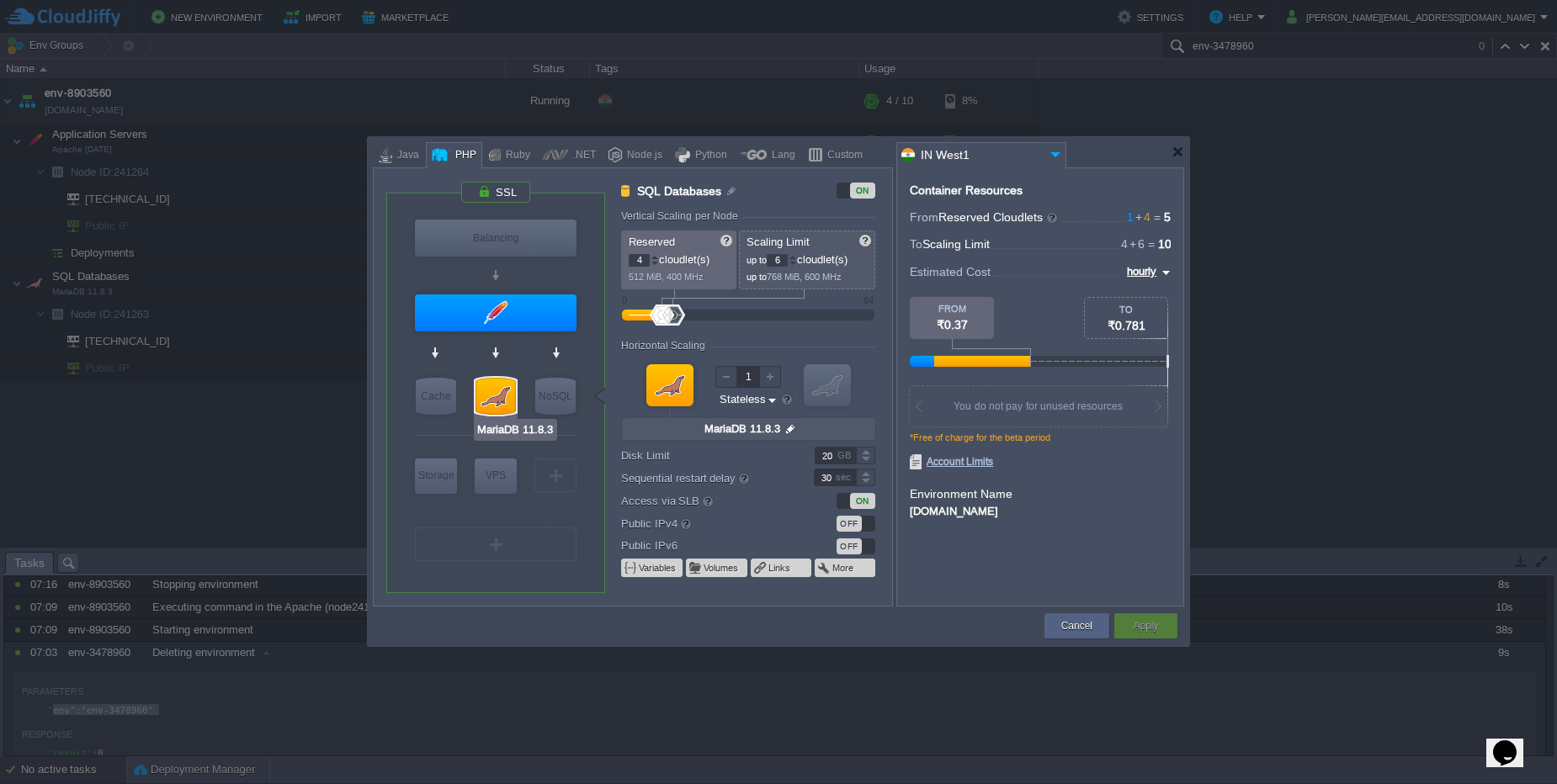
type input "Redis 7.2.4"
click at [645, 257] on input "4" at bounding box center [639, 260] width 21 height 13
type input "1"
click at [782, 263] on input "6" at bounding box center [778, 260] width 21 height 13
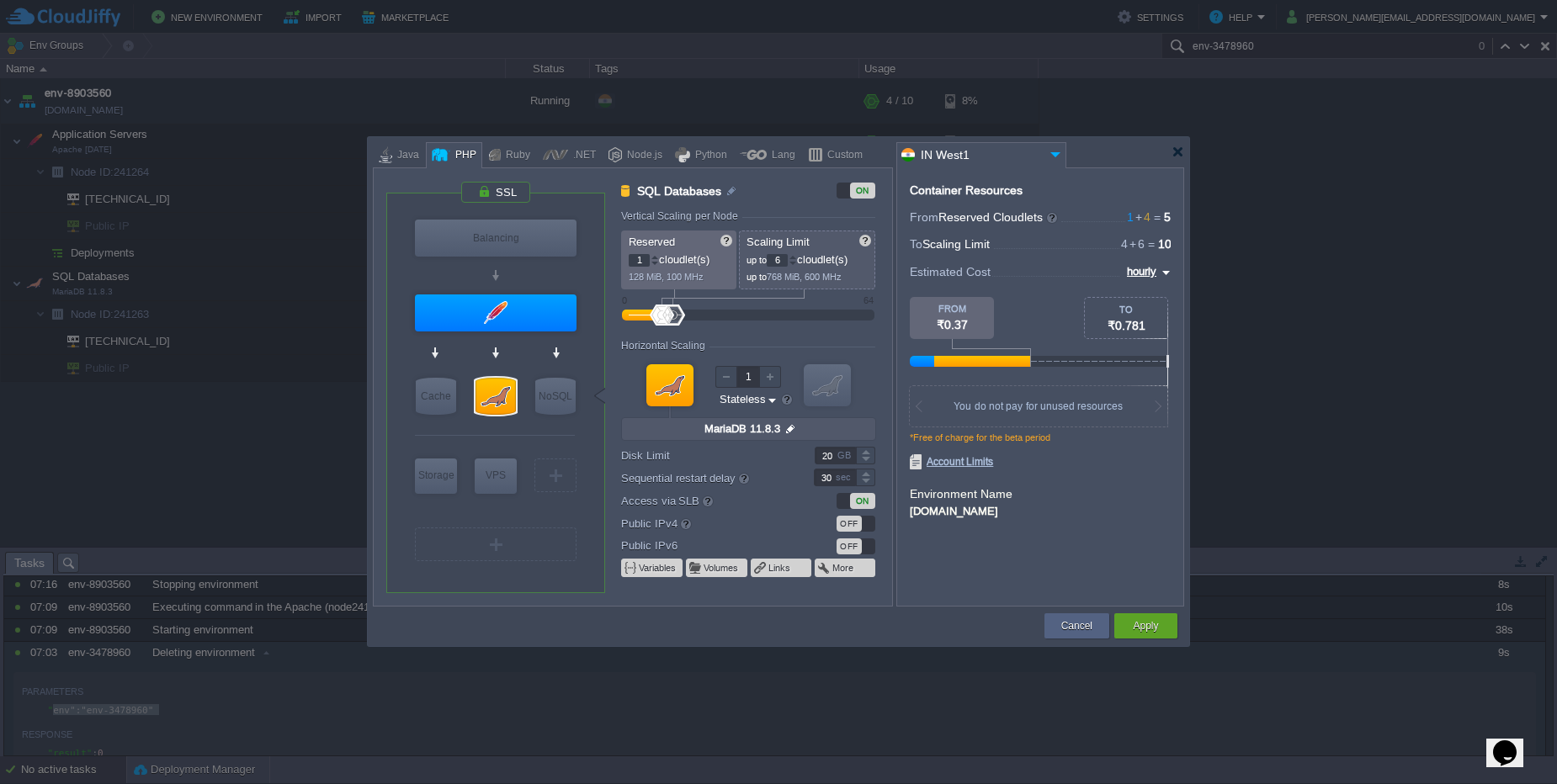
click at [782, 263] on input "6" at bounding box center [778, 260] width 21 height 13
type input "4"
click at [1154, 632] on button "Apply" at bounding box center [1146, 625] width 25 height 16
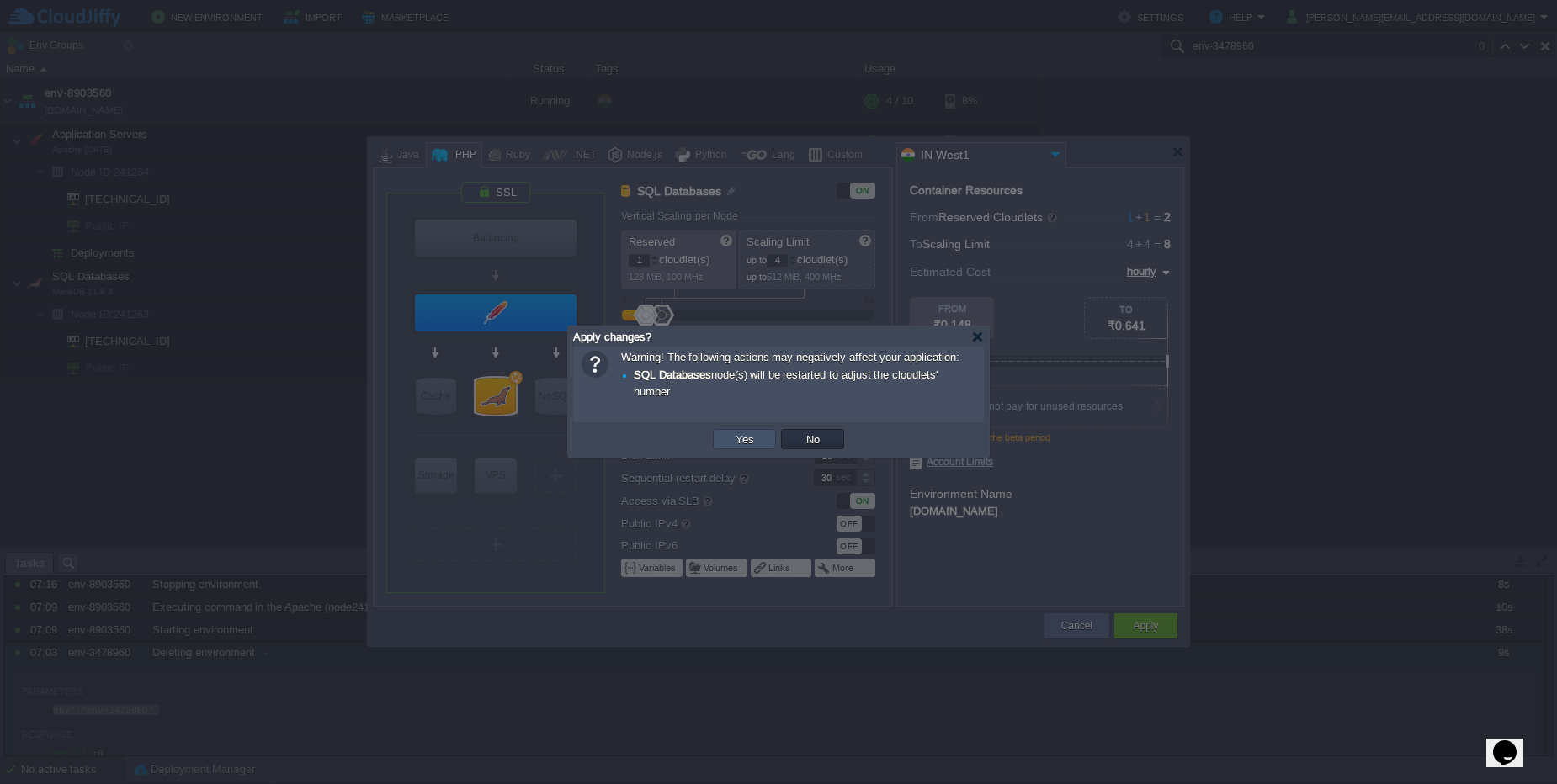
click at [733, 439] on button "Yes" at bounding box center [745, 439] width 29 height 15
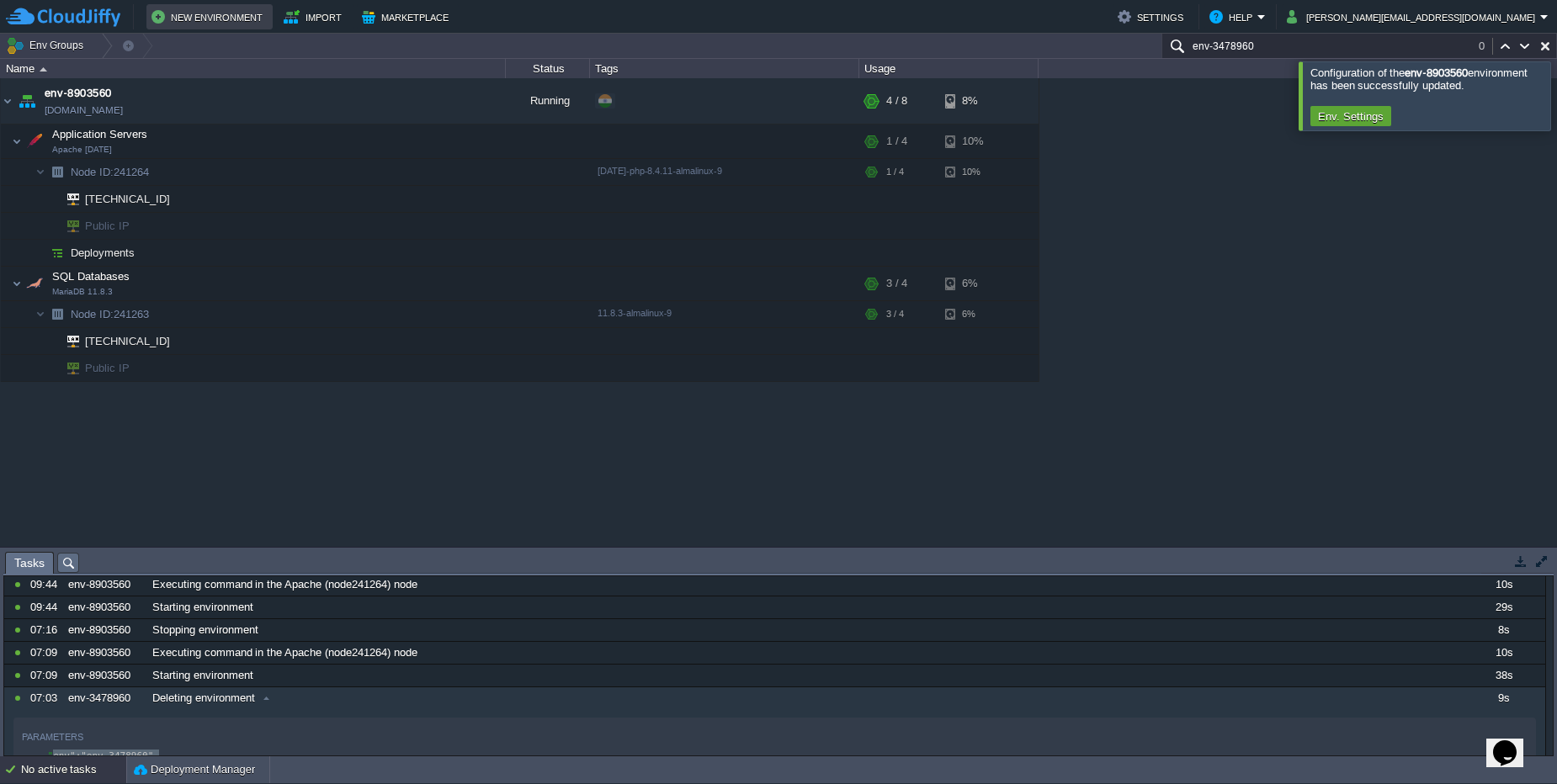
click at [231, 18] on button "New Environment" at bounding box center [209, 16] width 117 height 20
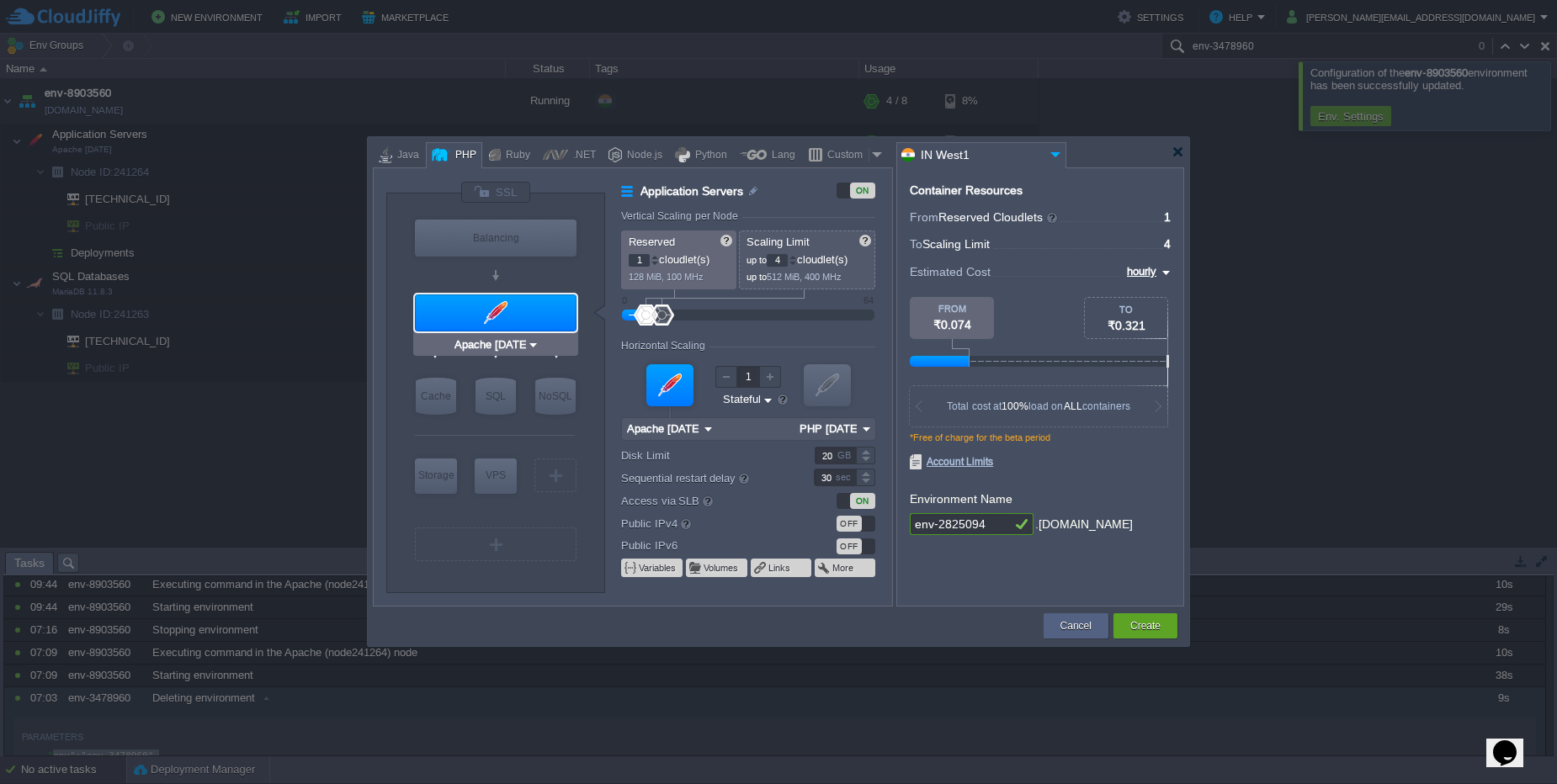
type input "MariaDB 12.0.2"
click at [500, 398] on div "SQL" at bounding box center [495, 396] width 40 height 37
type input "SQL Databases"
type input "4"
type input "6"
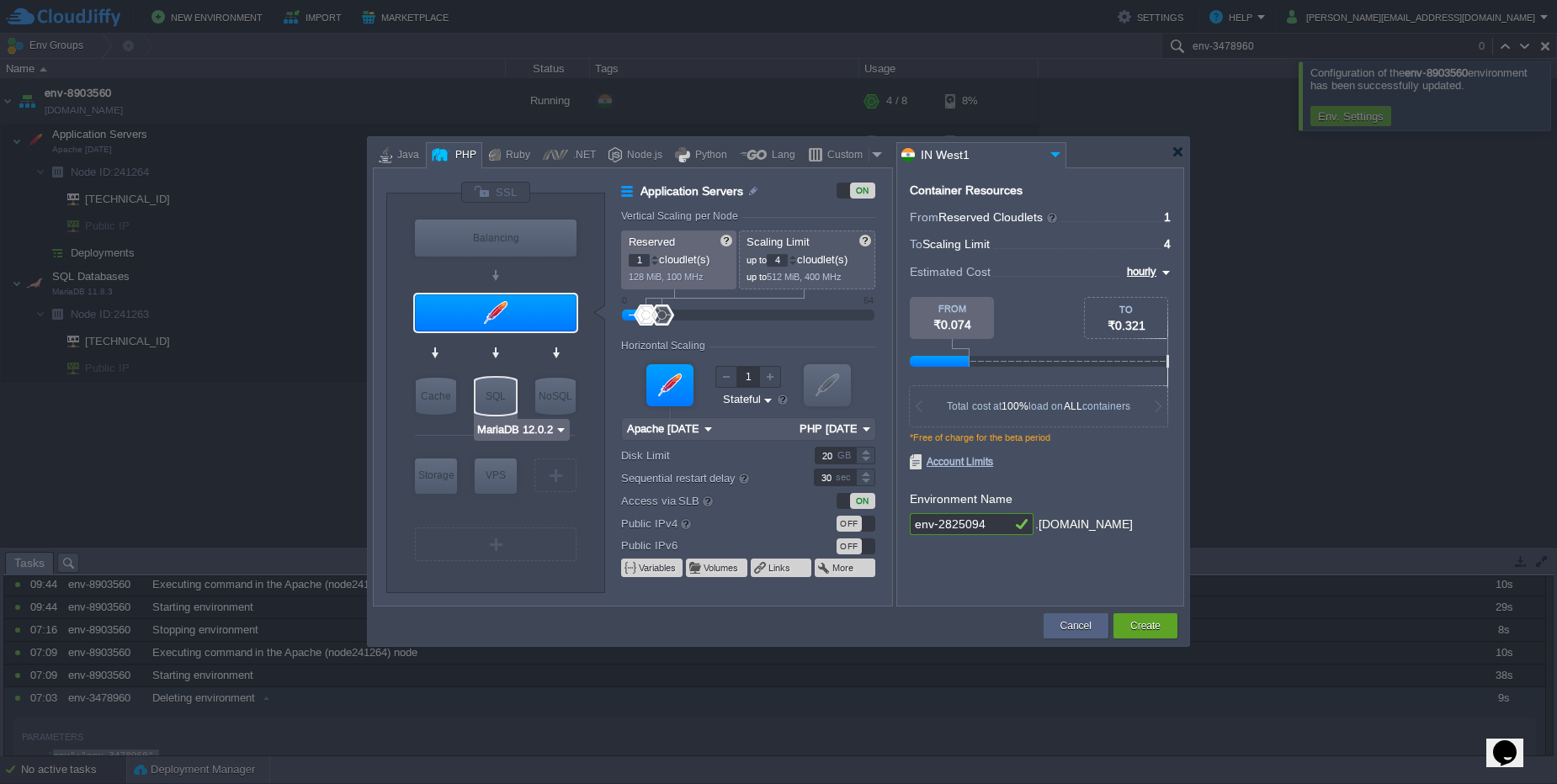
type input "MariaDB 12.0.2"
type input "12.0.2-almalinux-9"
type input "Stateless"
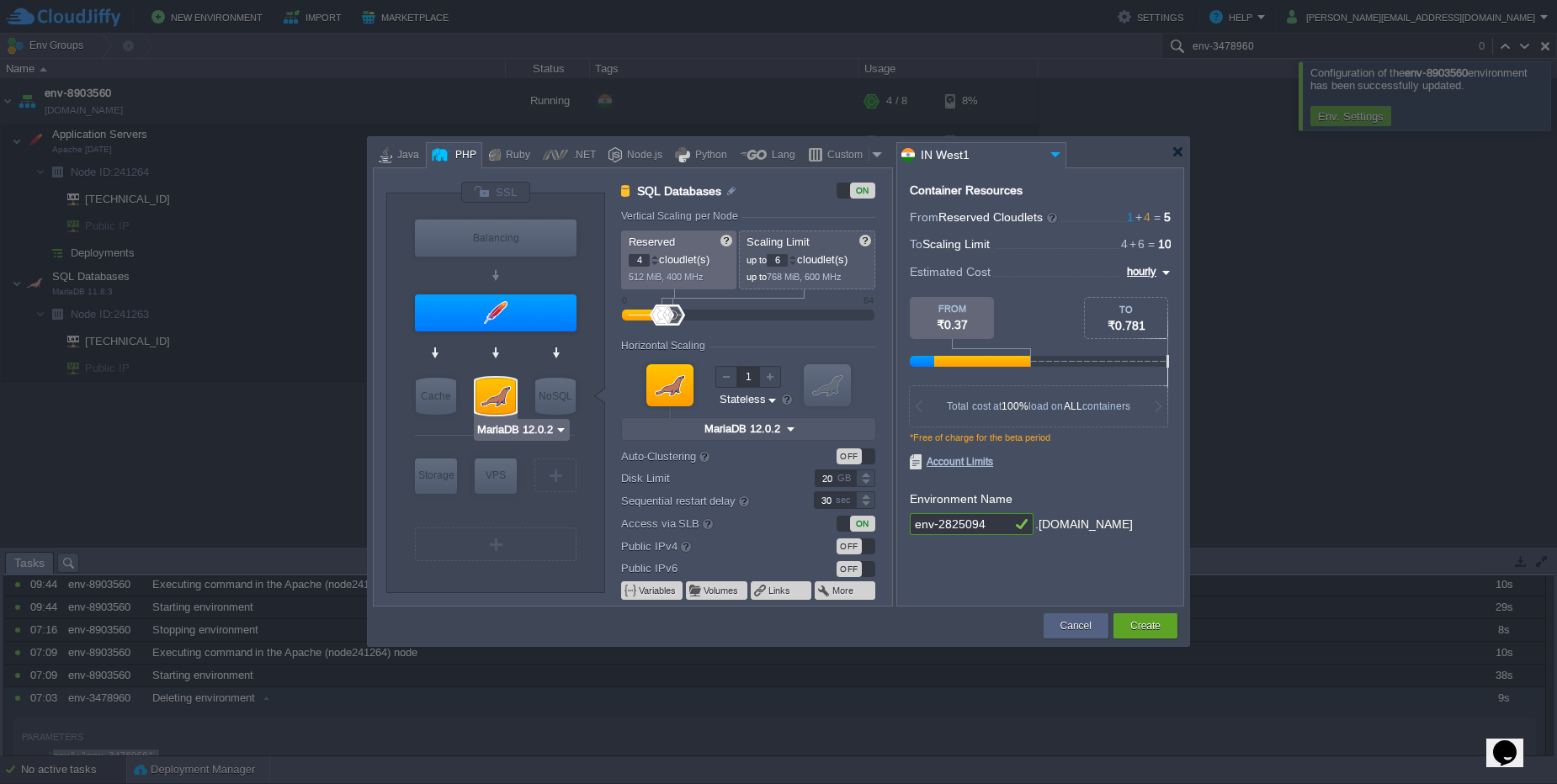
type input "Redis 7.2.4"
click at [638, 263] on input "4" at bounding box center [639, 260] width 21 height 13
type input "1"
type input "4"
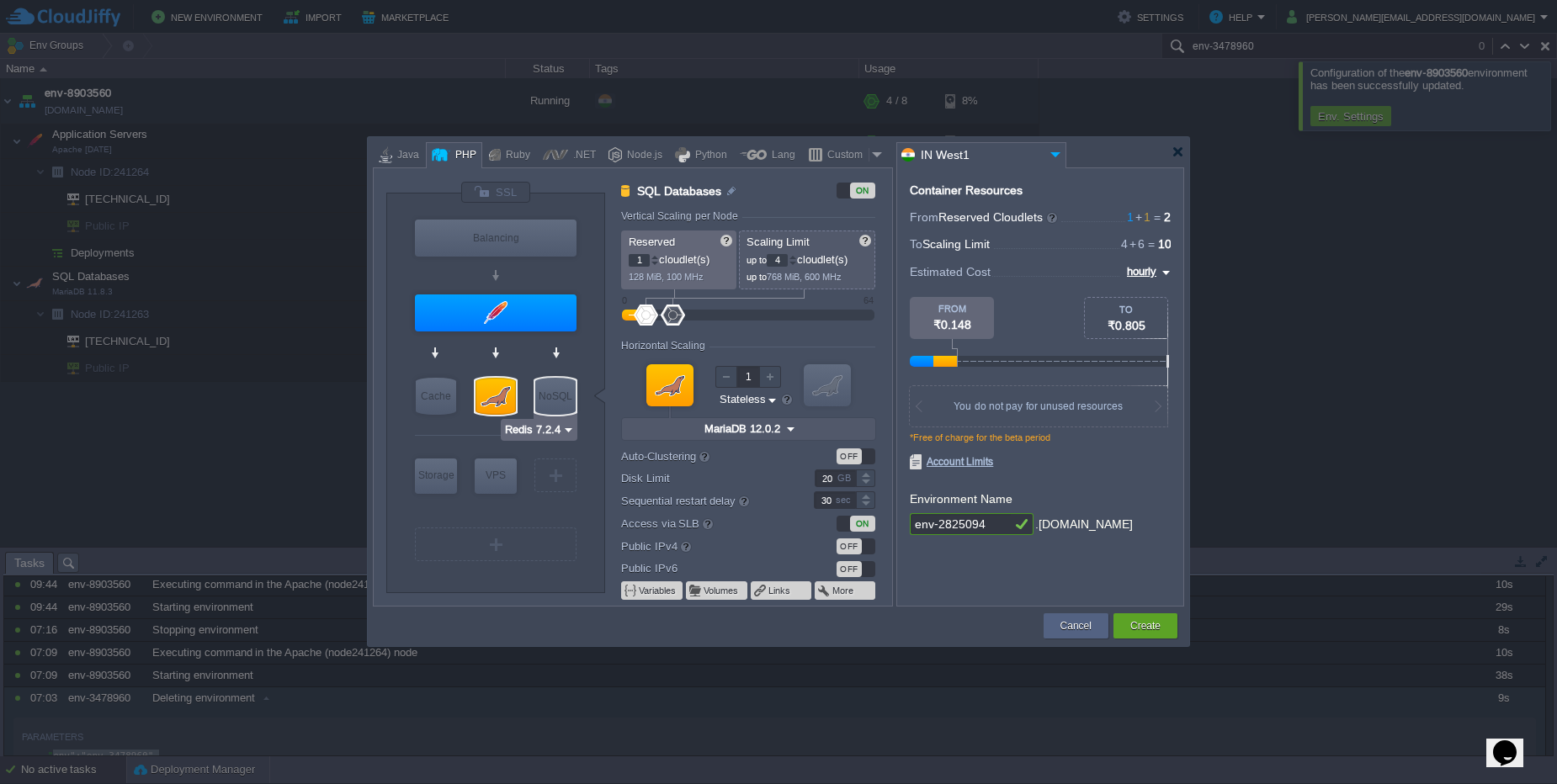
type input "Apache [DATE]"
type input "4"
click at [516, 327] on div at bounding box center [496, 313] width 162 height 37
type input "Application Servers"
type input "Apache [DATE]"
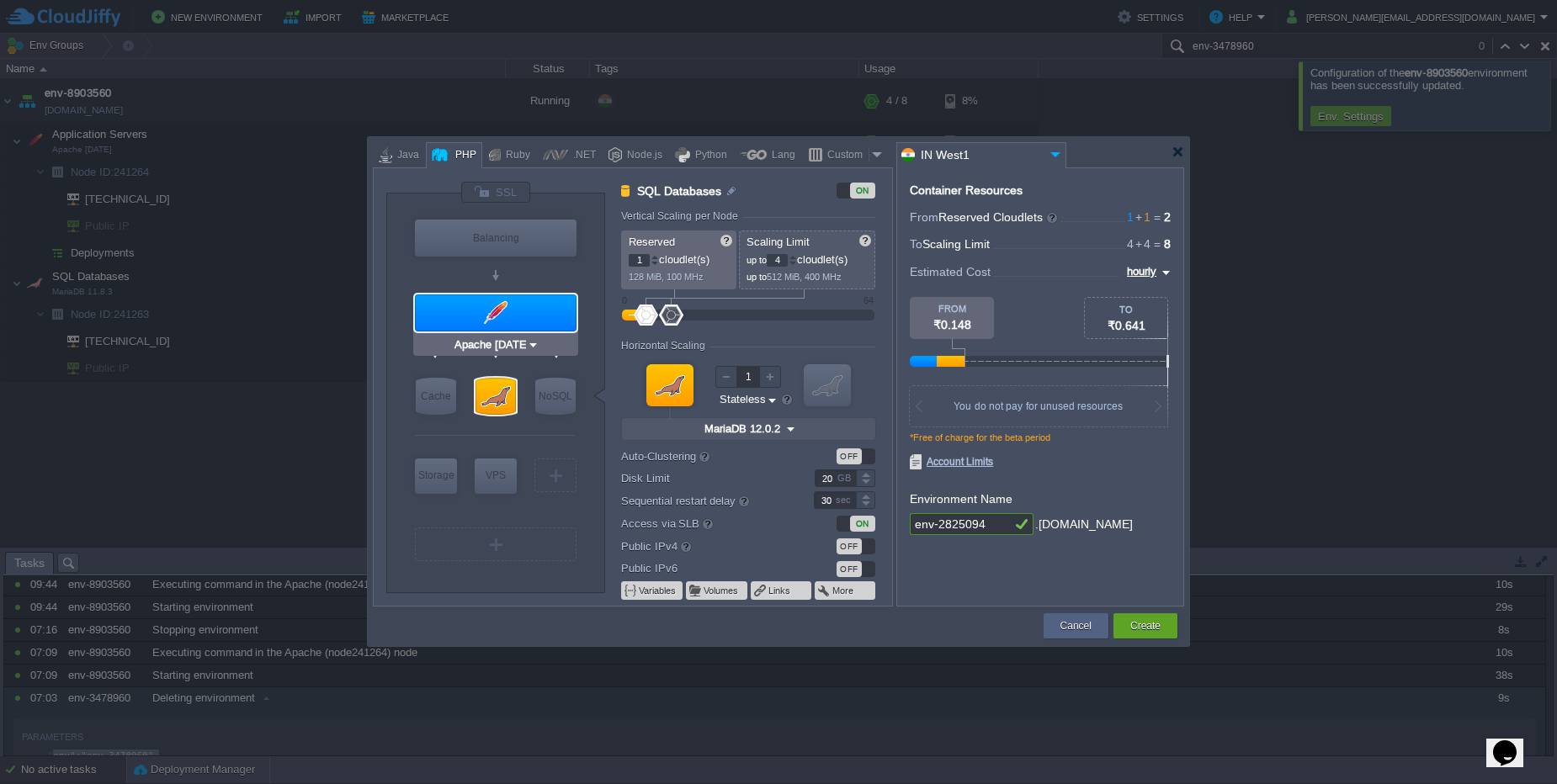
type input "PHP [DATE]"
type input "Stateful"
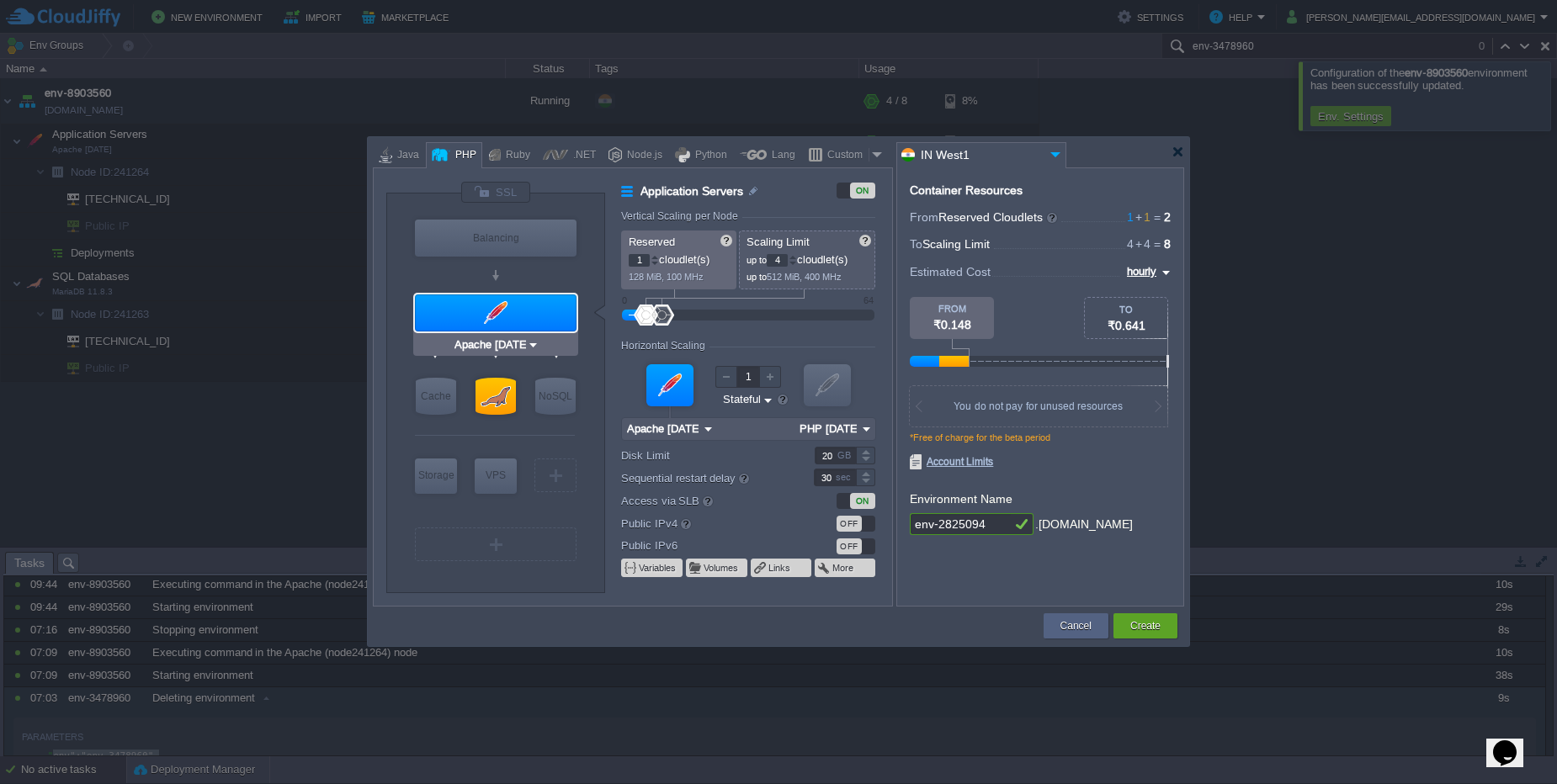
type input "MariaDB 12.0.2"
click at [502, 403] on div at bounding box center [495, 396] width 40 height 37
type input "SQL Databases"
type input "MariaDB 12.0.2"
type input "12.0.2-almalinux-9"
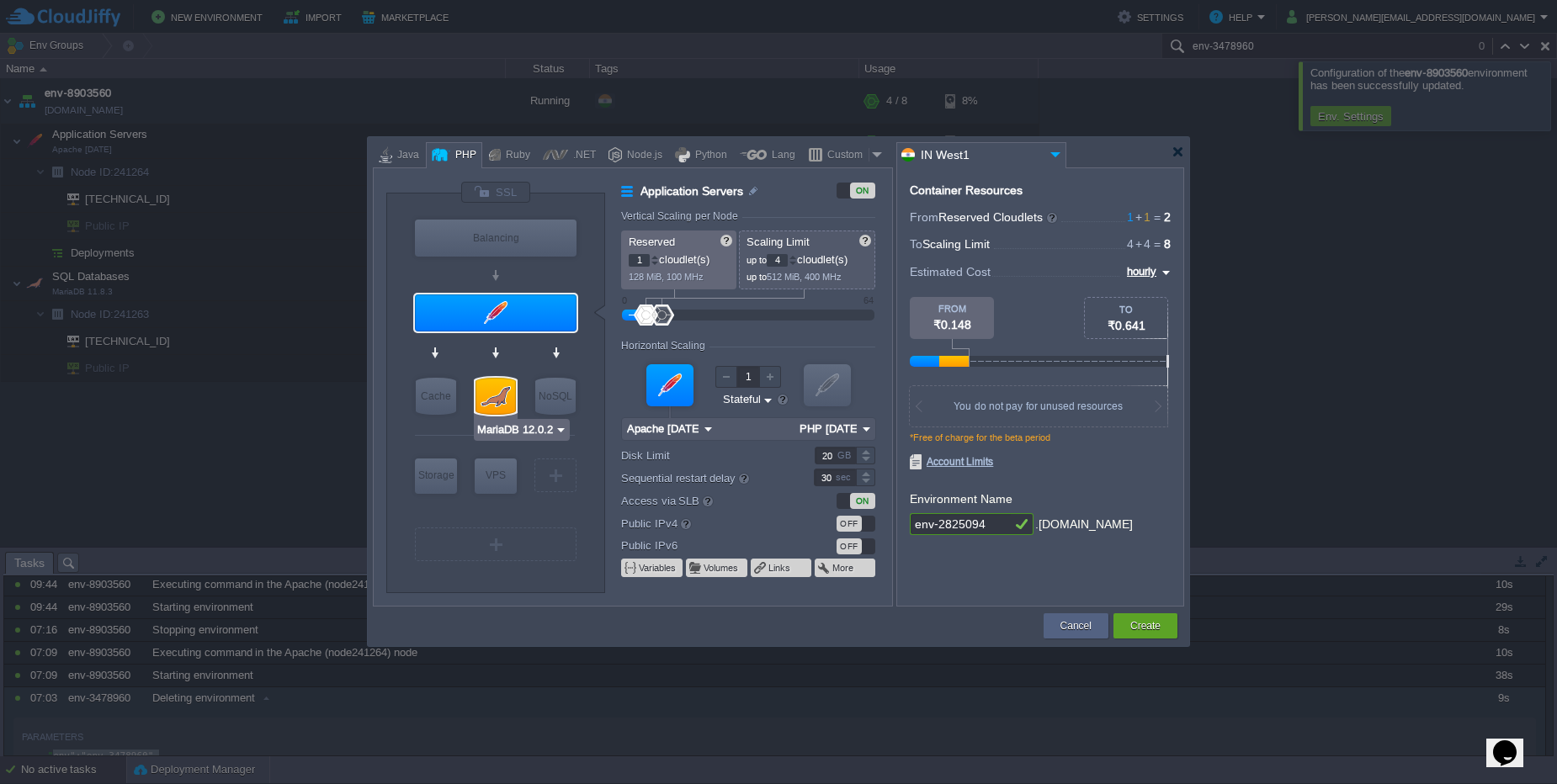
type input "Stateless"
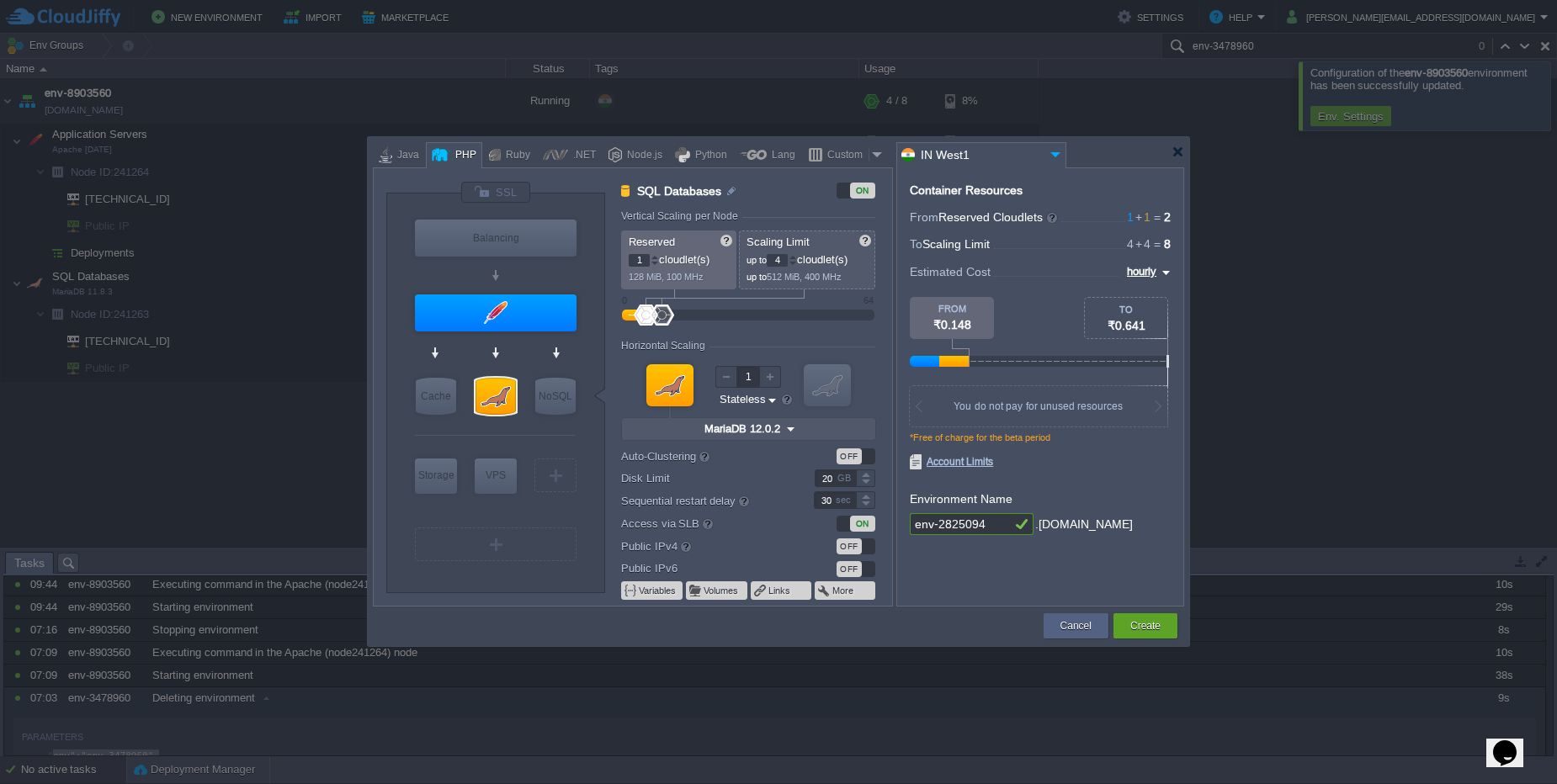
type input "Apache [DATE]"
click at [527, 311] on div at bounding box center [496, 313] width 162 height 37
type input "Application Servers"
type input "Apache [DATE]"
type input "PHP [DATE]"
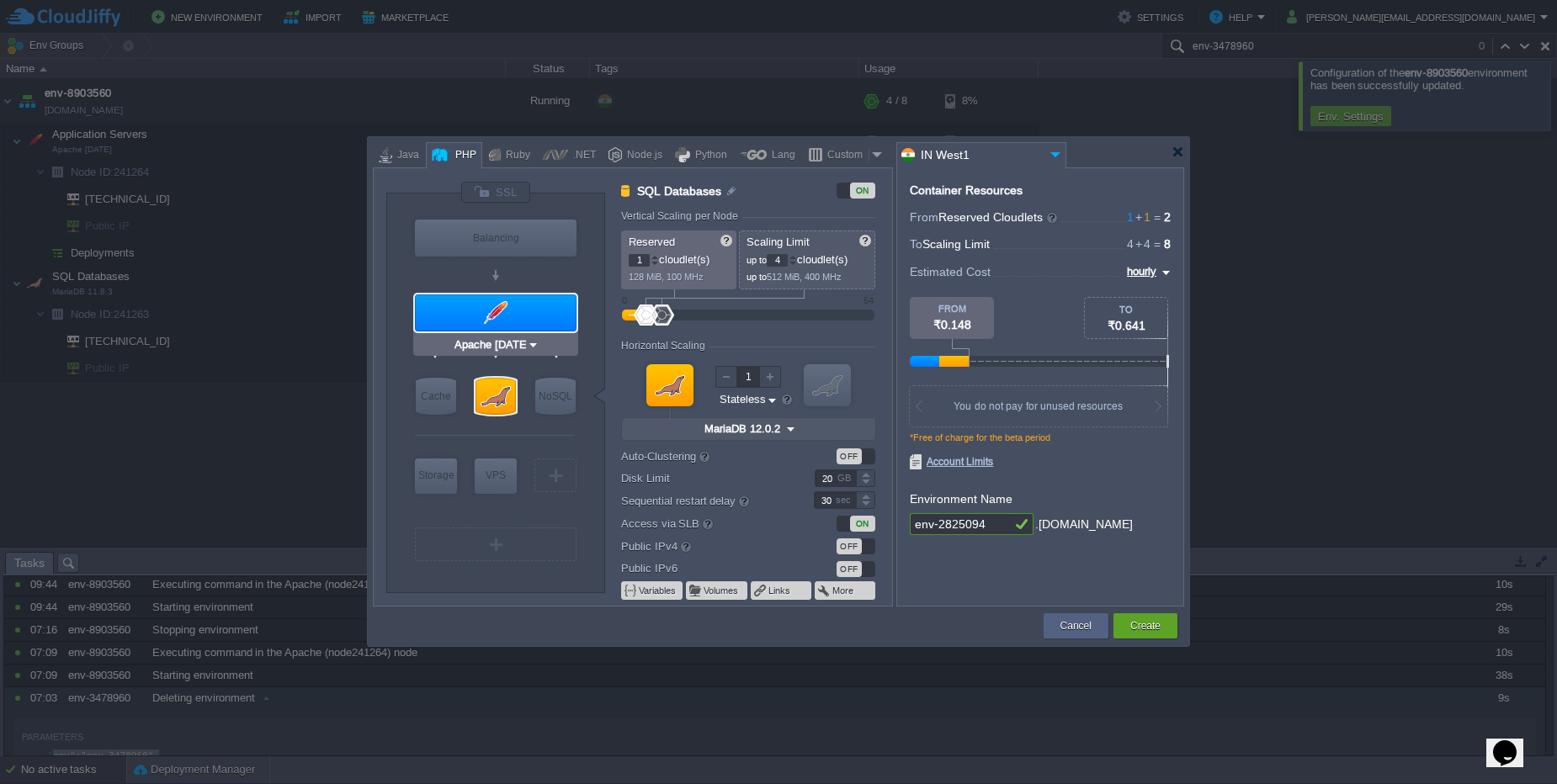
type input "Stateful"
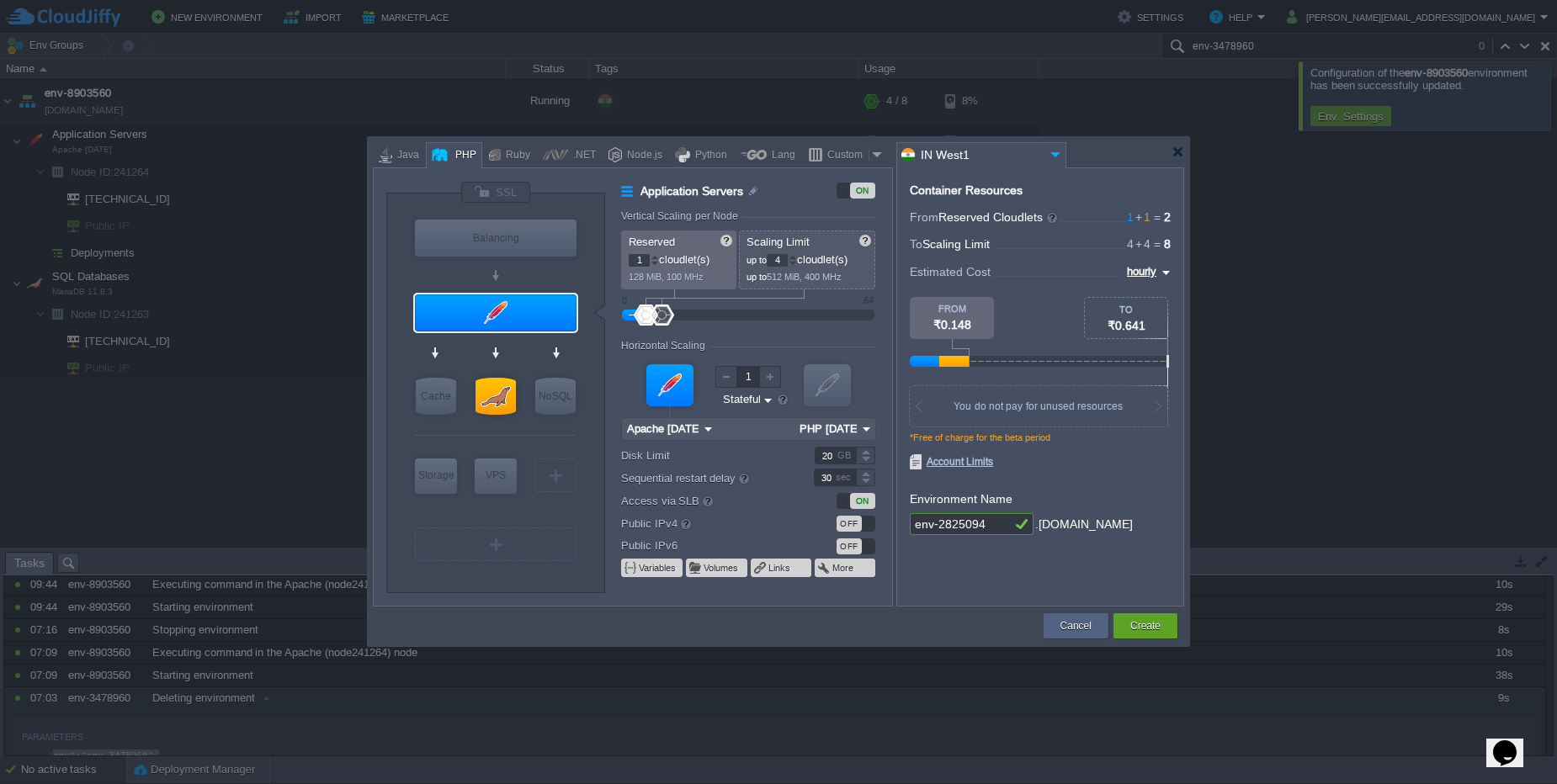
click at [994, 526] on input "env-2825094" at bounding box center [960, 524] width 101 height 22
type input "duplicate"
click at [1160, 635] on div "Create" at bounding box center [1146, 626] width 39 height 25
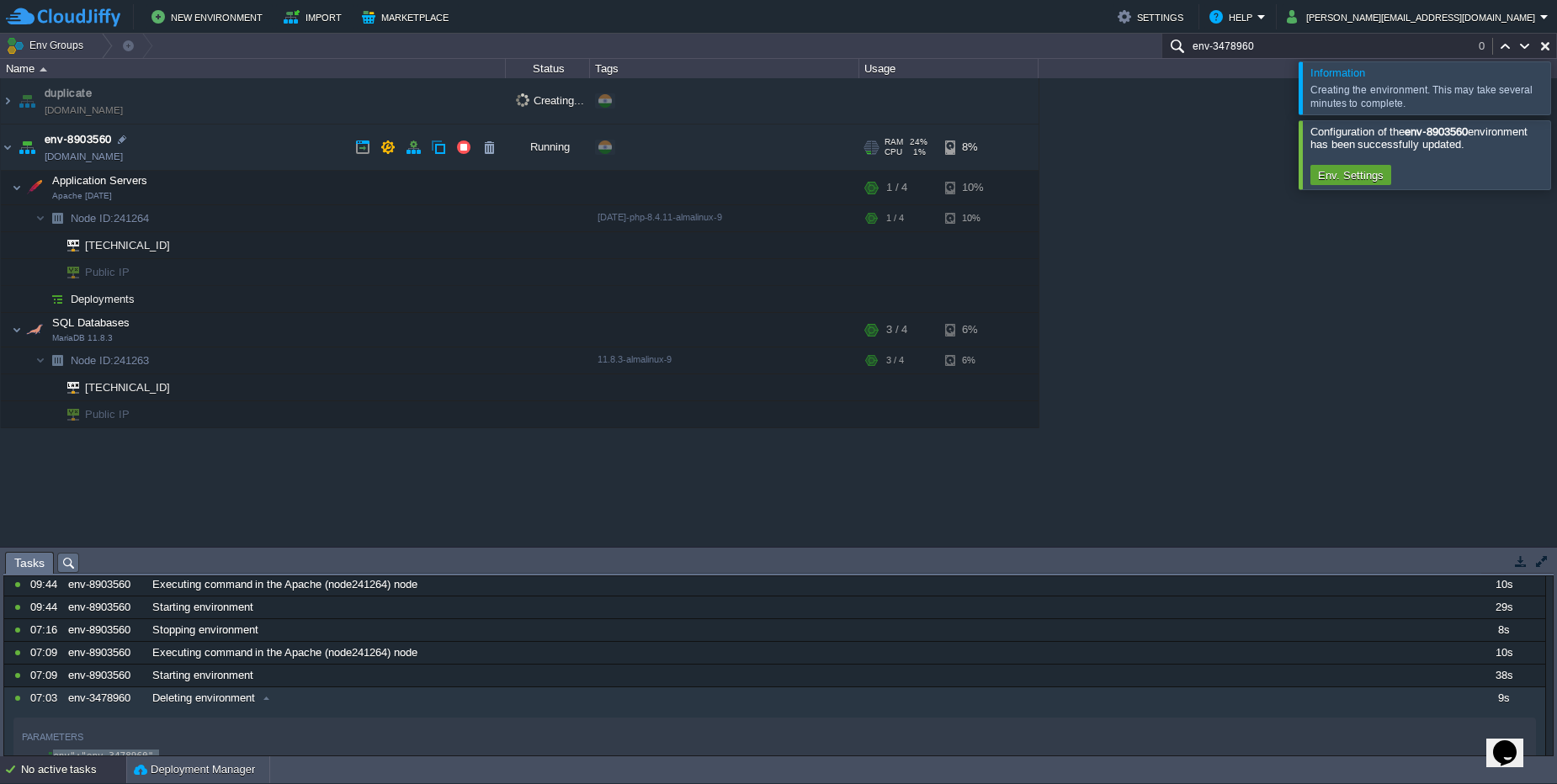
click at [229, 153] on td "env-8903560 [DOMAIN_NAME]" at bounding box center [253, 147] width 505 height 46
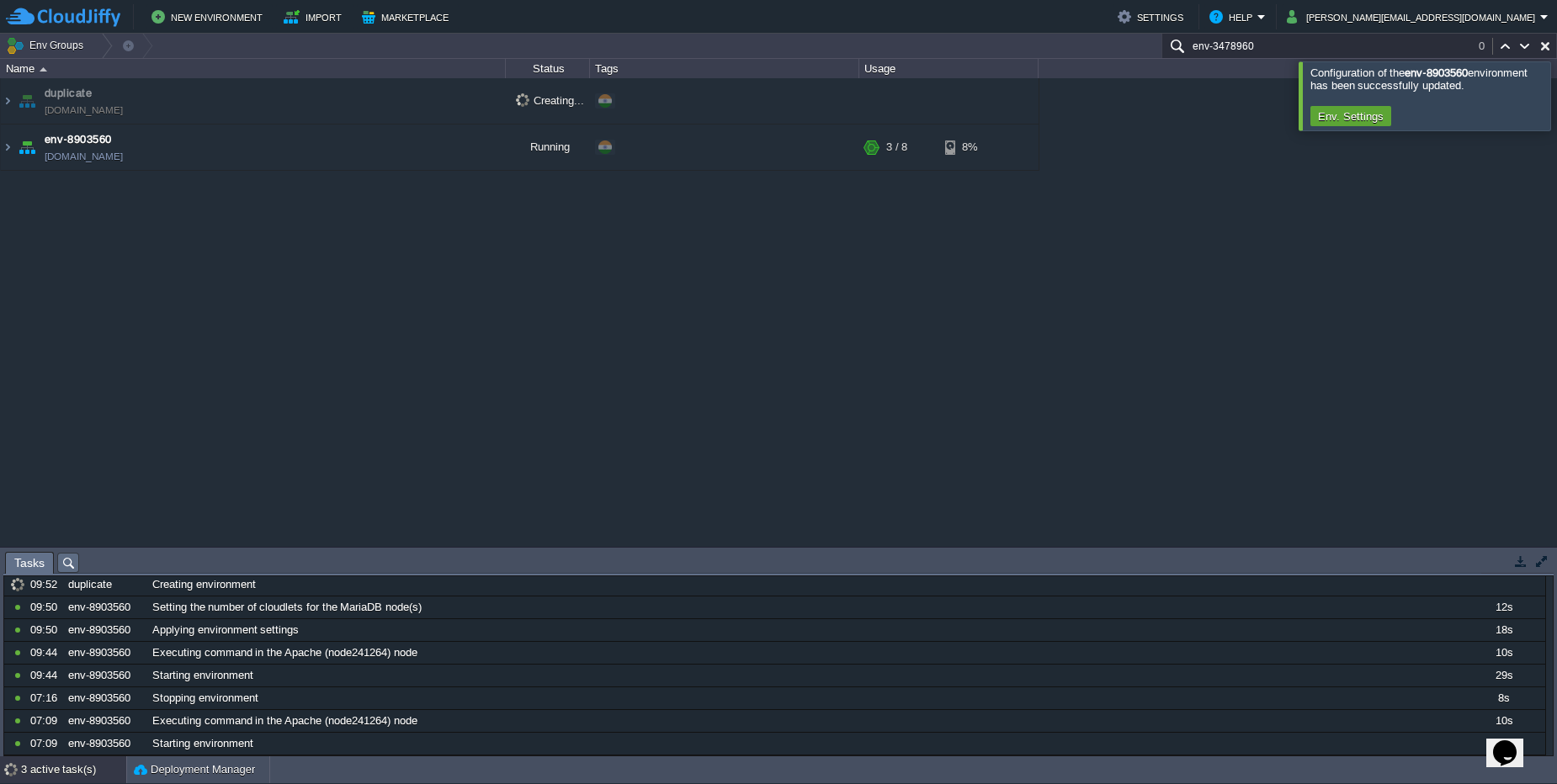
click at [274, 100] on td "duplicate [DOMAIN_NAME]" at bounding box center [253, 101] width 505 height 46
click at [12, 105] on img at bounding box center [8, 100] width 13 height 45
click at [10, 103] on img at bounding box center [8, 100] width 13 height 45
click at [215, 113] on td "duplicate [DOMAIN_NAME]" at bounding box center [253, 101] width 505 height 46
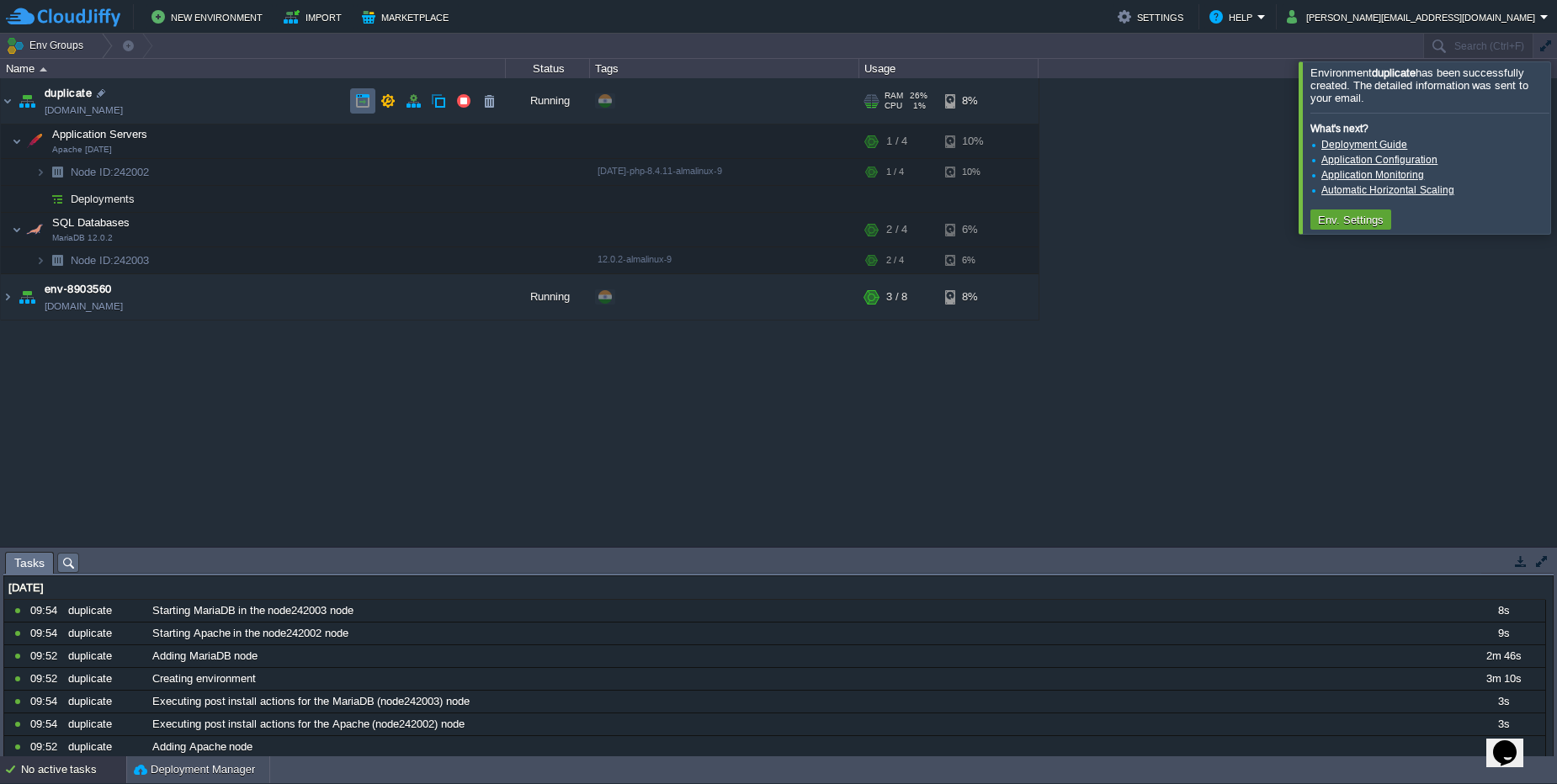
click at [369, 103] on button "button" at bounding box center [363, 101] width 15 height 15
click at [9, 303] on img at bounding box center [8, 297] width 13 height 45
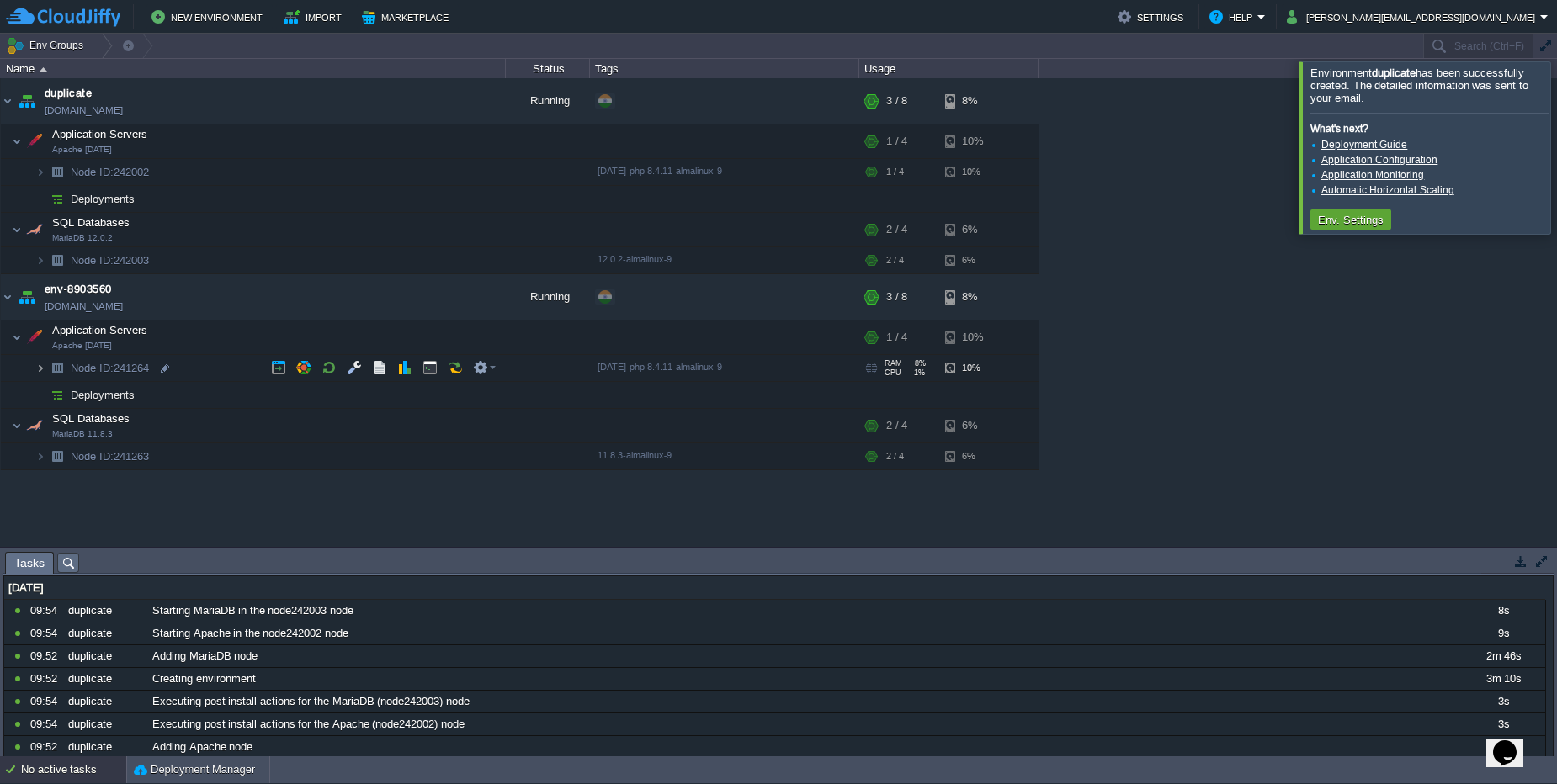
click at [39, 362] on img at bounding box center [40, 368] width 10 height 26
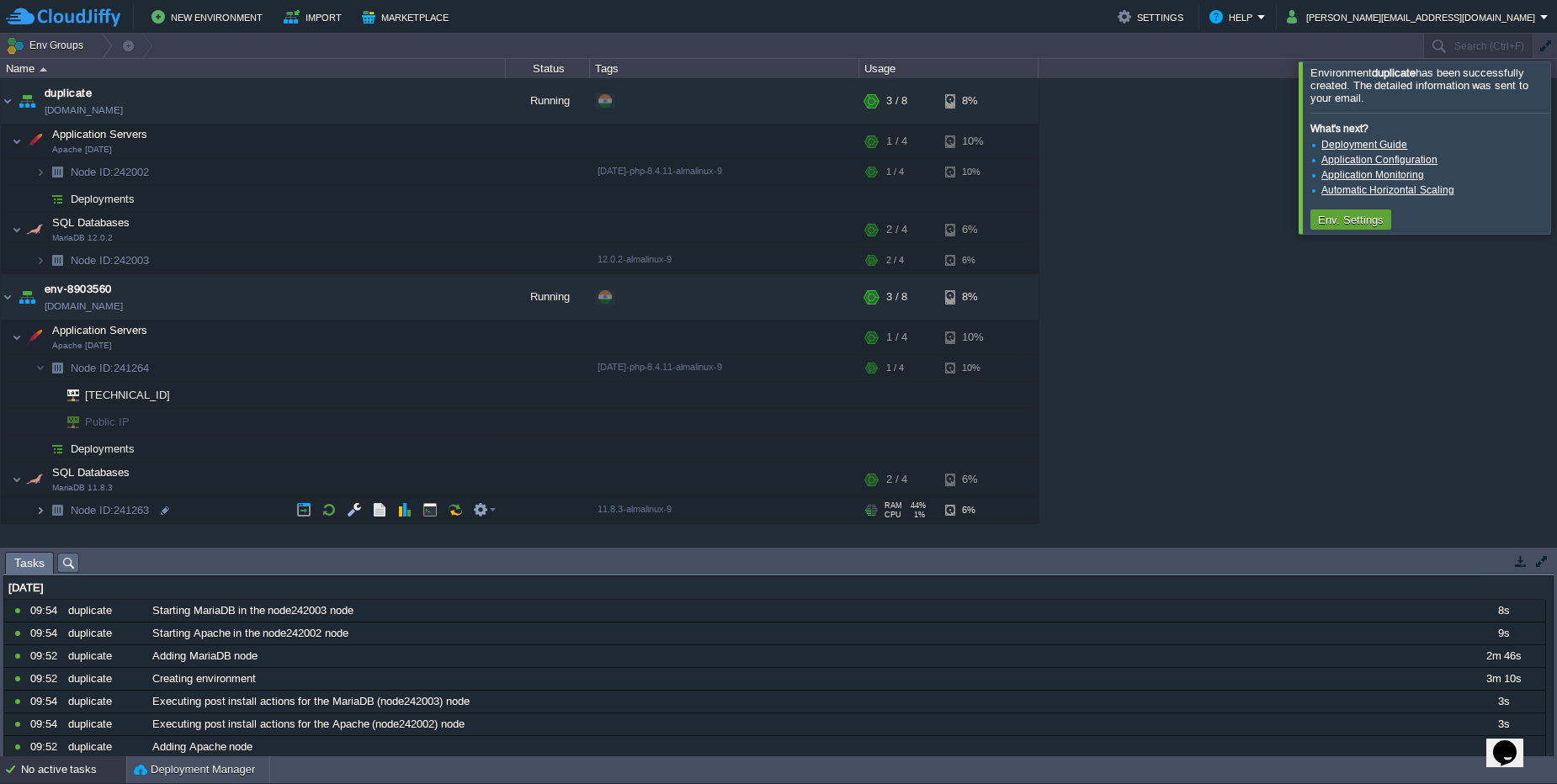
click at [42, 510] on img at bounding box center [40, 510] width 10 height 26
click at [6, 302] on img at bounding box center [8, 297] width 13 height 45
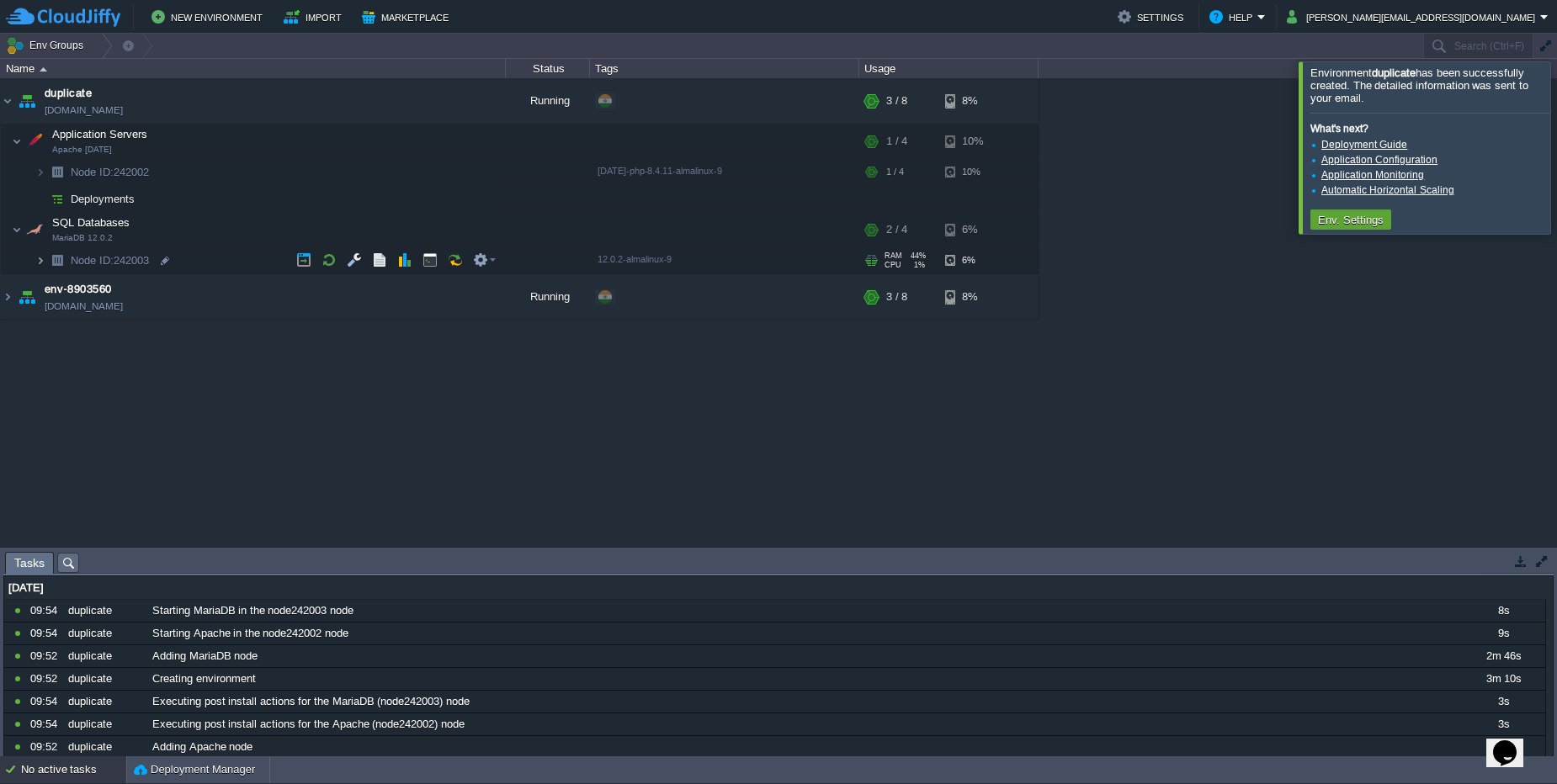
click at [36, 263] on img at bounding box center [40, 260] width 10 height 26
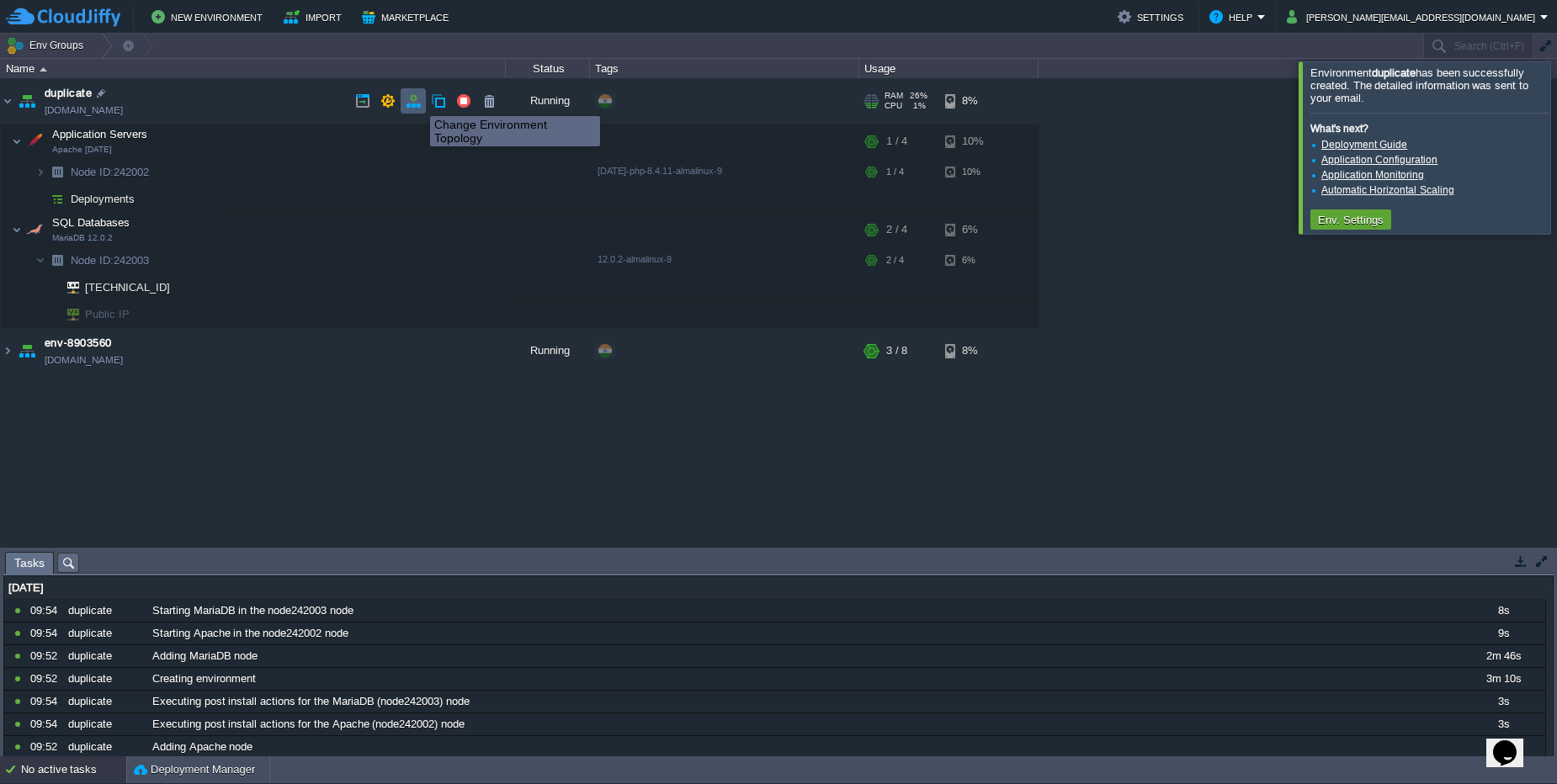
click at [417, 101] on button "button" at bounding box center [413, 101] width 15 height 15
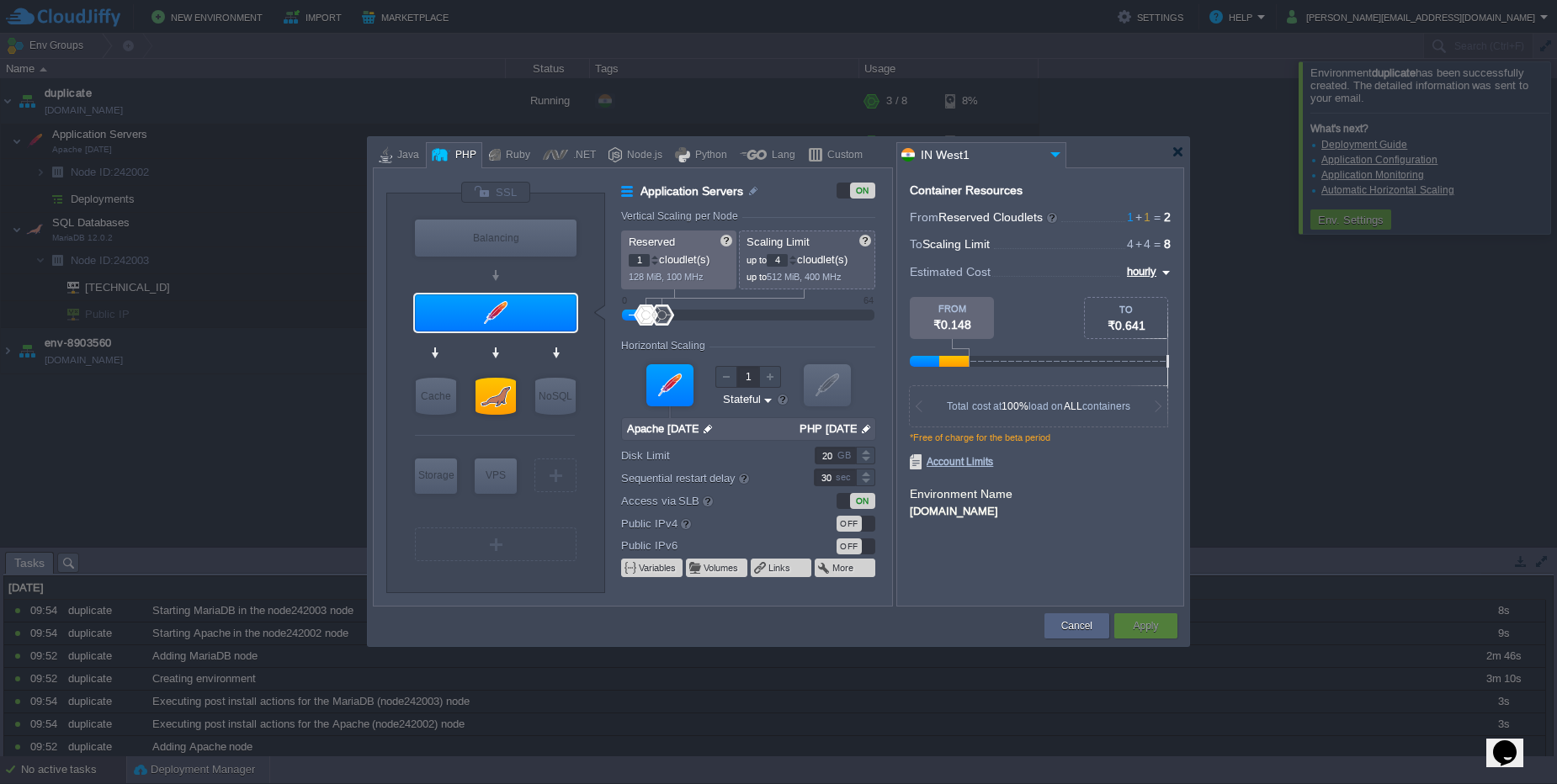
type input "NGINX 1.28.0"
click at [482, 195] on div at bounding box center [495, 193] width 70 height 23
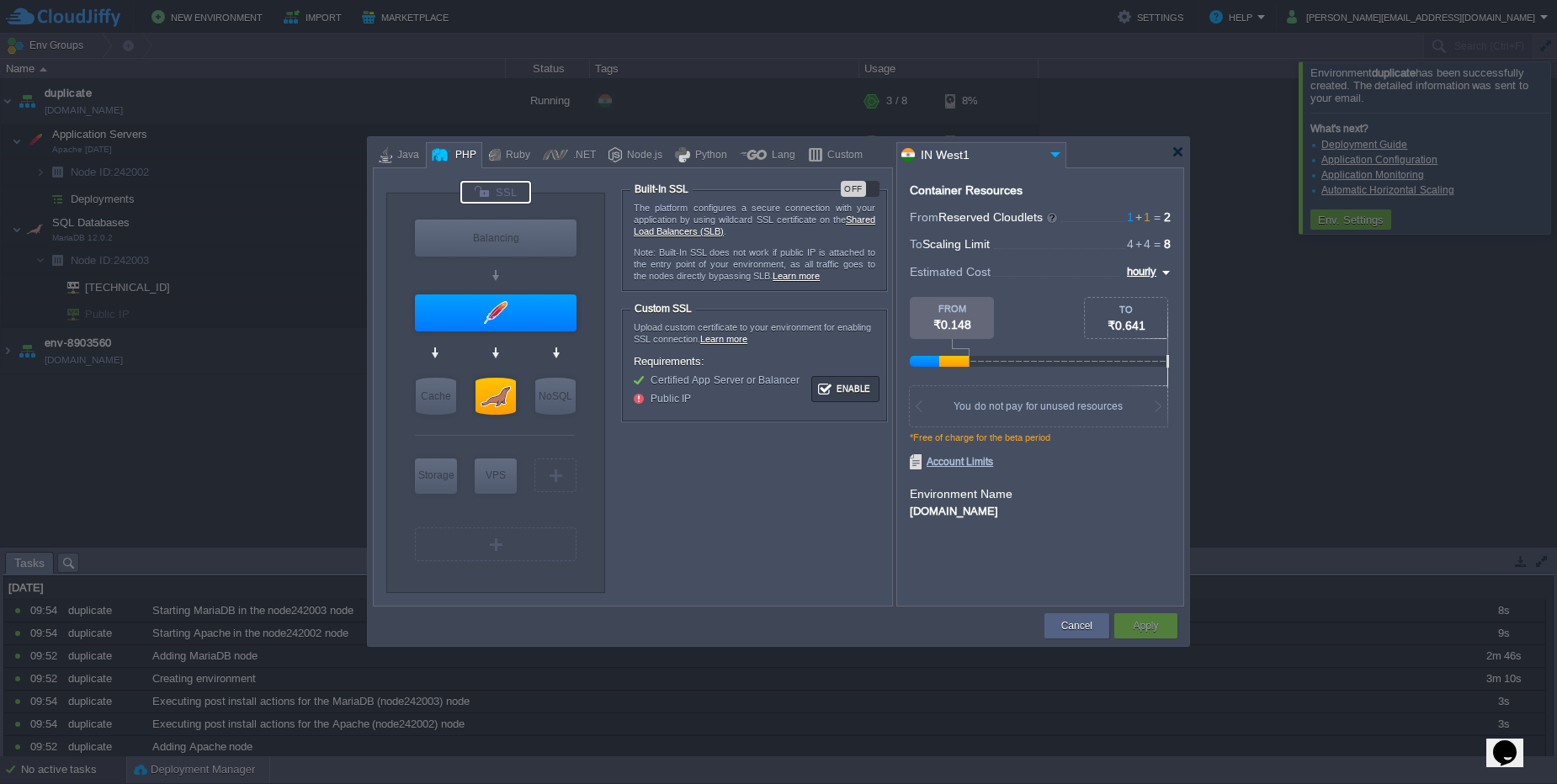
click at [857, 187] on div "OFF" at bounding box center [854, 189] width 25 height 16
click at [1158, 629] on button "Apply" at bounding box center [1146, 625] width 25 height 16
